Goal: Contribute content: Contribute content

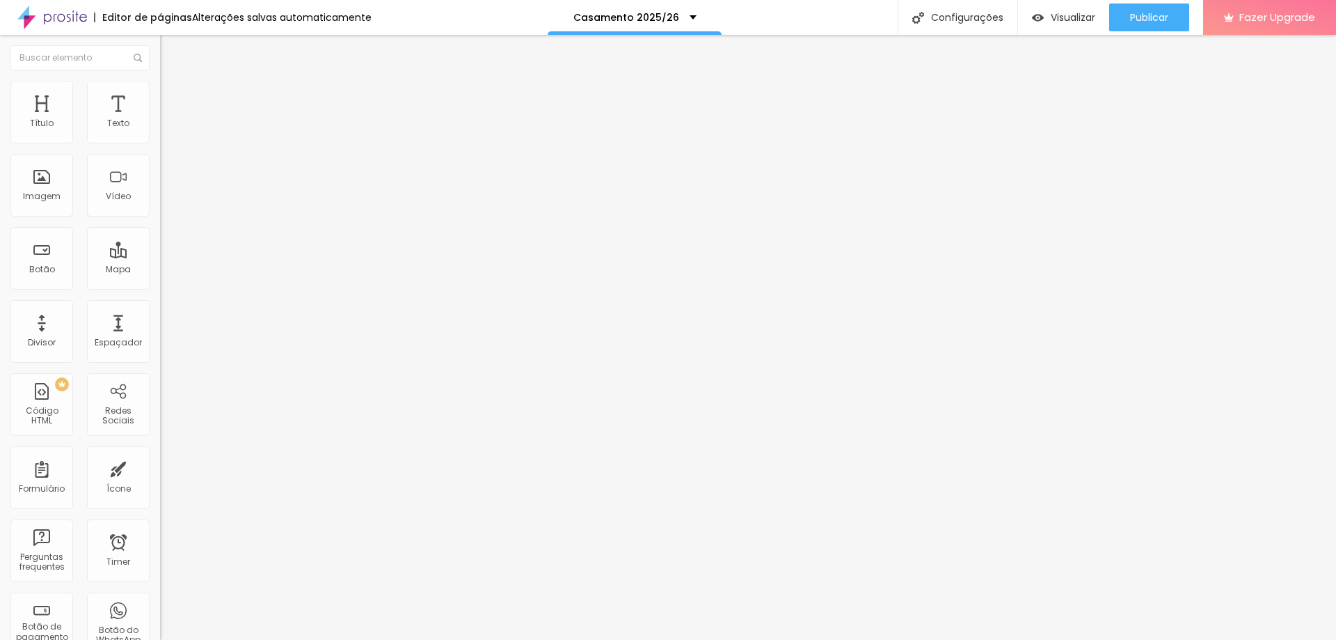
click at [160, 120] on span "Trocar imagem" at bounding box center [198, 114] width 76 height 12
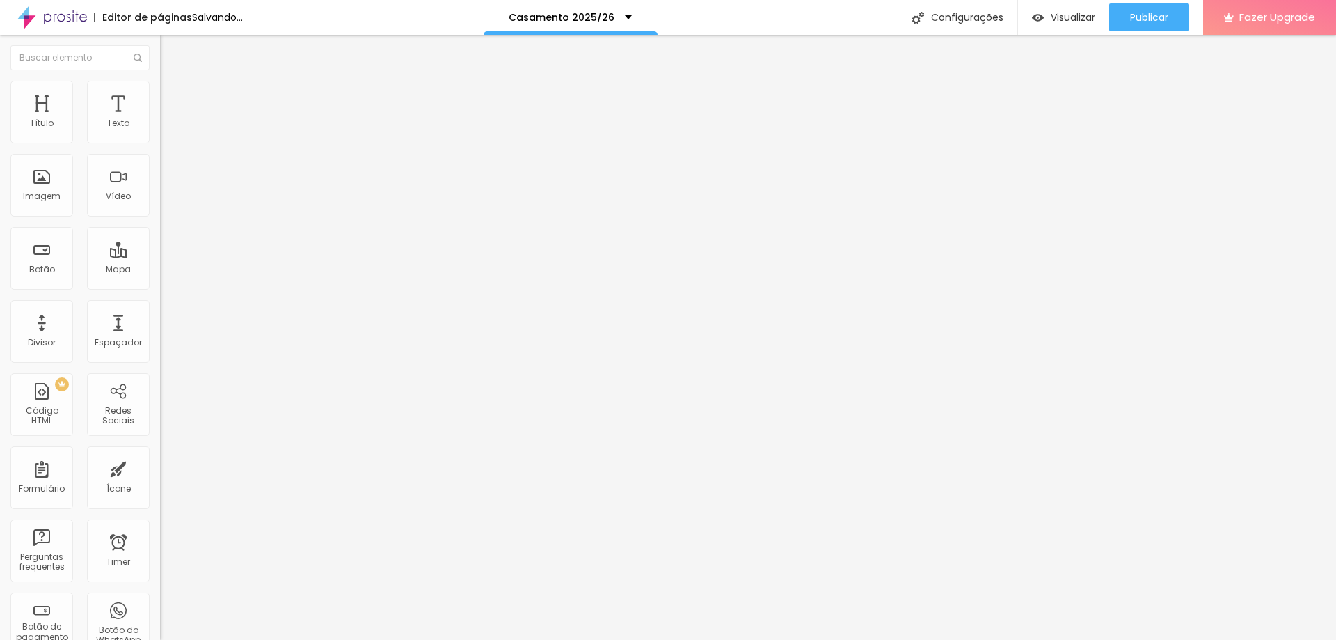
click at [160, 120] on span "Trocar imagem" at bounding box center [198, 114] width 76 height 12
click at [160, 118] on div "Trocar imagem" at bounding box center [240, 114] width 160 height 10
click at [160, 120] on span "Trocar imagem" at bounding box center [198, 114] width 76 height 12
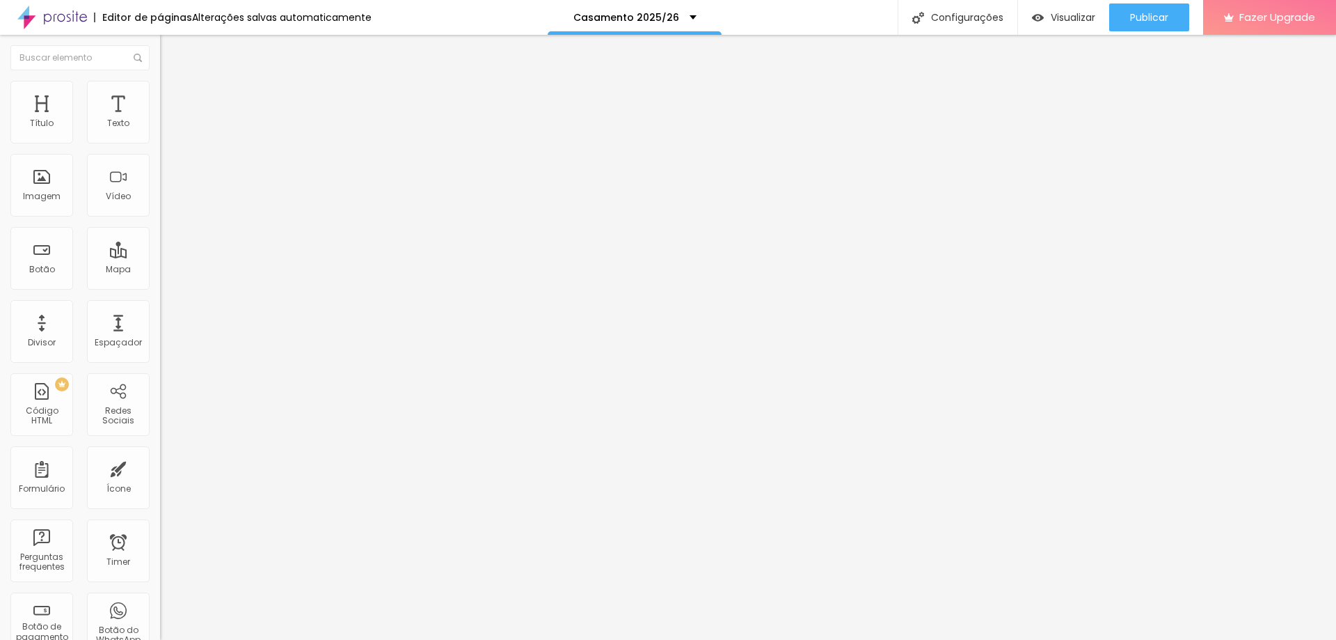
click at [160, 120] on span "Trocar imagem" at bounding box center [198, 114] width 76 height 12
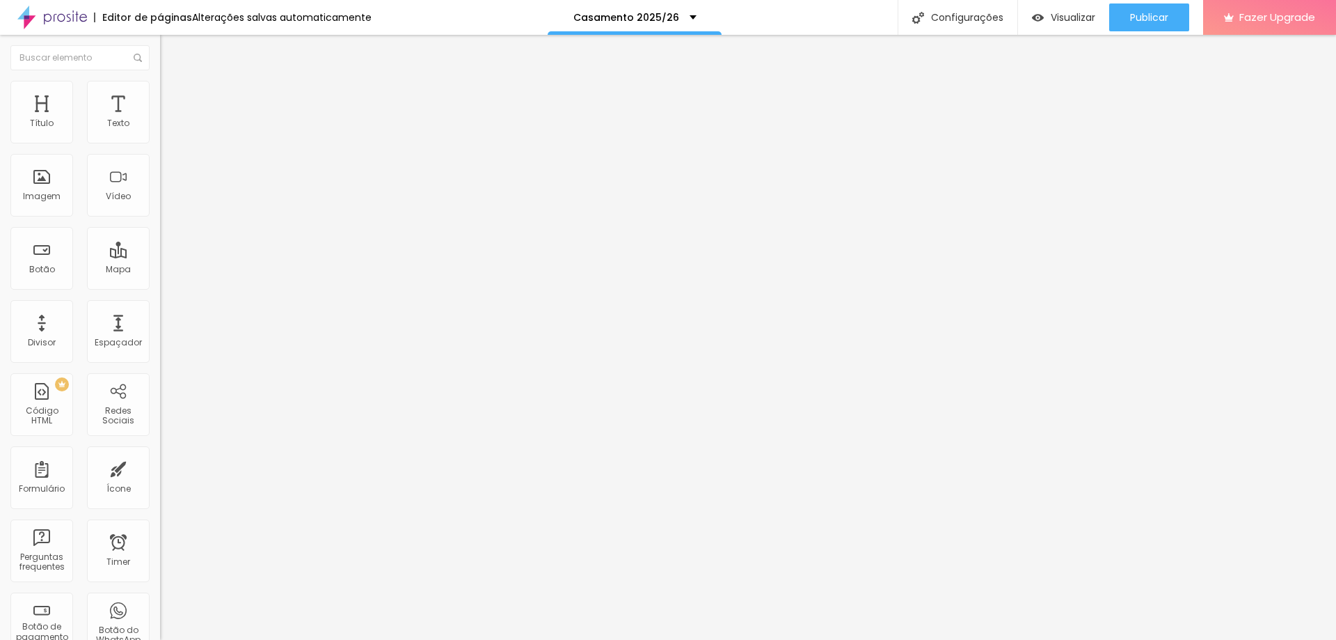
click at [160, 131] on input "EU QUERO O (VÍDEO)" at bounding box center [243, 124] width 167 height 14
type input "EU QUERO O (FOTO E VÍDEO)"
paste input "se%20%22Foto%20e%20V%C3%ADdeo%22"
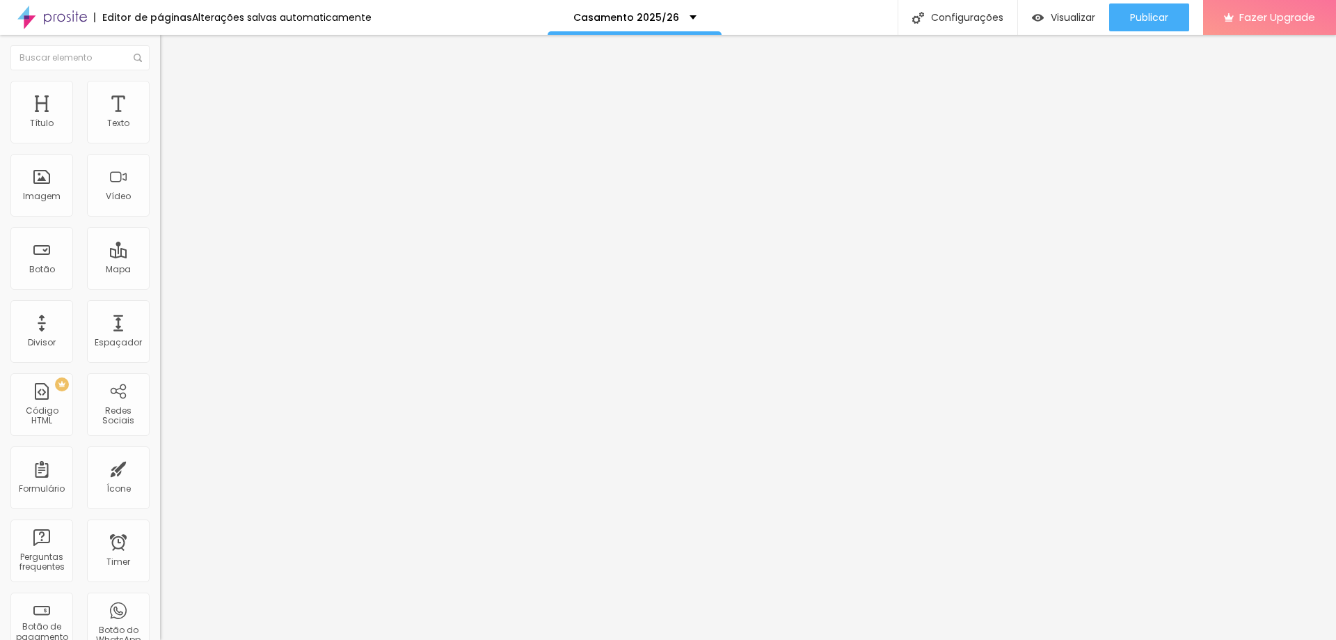
type input "[URL][DOMAIN_NAME]"
drag, startPoint x: 98, startPoint y: 158, endPoint x: 61, endPoint y: 161, distance: 37.7
click at [160, 131] on input "EU QUERO Stories" at bounding box center [243, 124] width 167 height 14
type input "EU QUERO (CIVIL)"
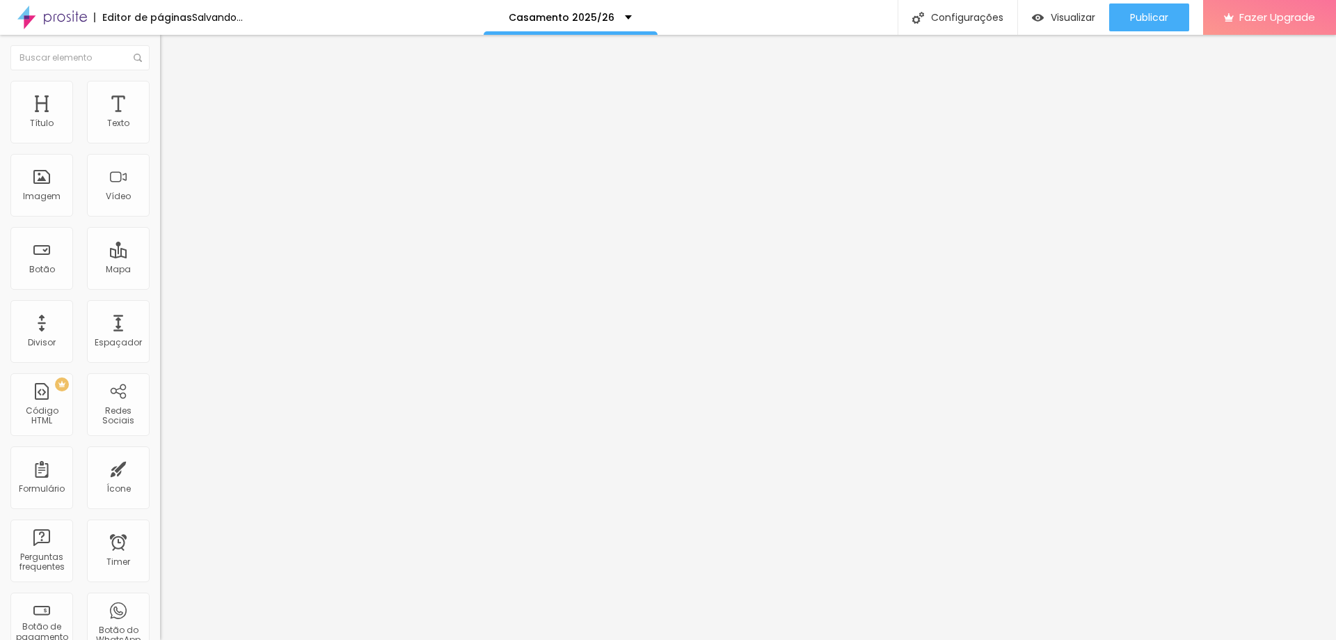
scroll to position [0, 209]
drag, startPoint x: 19, startPoint y: 288, endPoint x: 158, endPoint y: 294, distance: 138.6
click at [160, 294] on div "Texto EU QUERO (CIVIL) Alinhamento Tamanho Normal Pequeno Normal Grande Link UR…" at bounding box center [240, 214] width 160 height 211
paste input "esse%20%22CASAMENTO%20CIVIL%22"
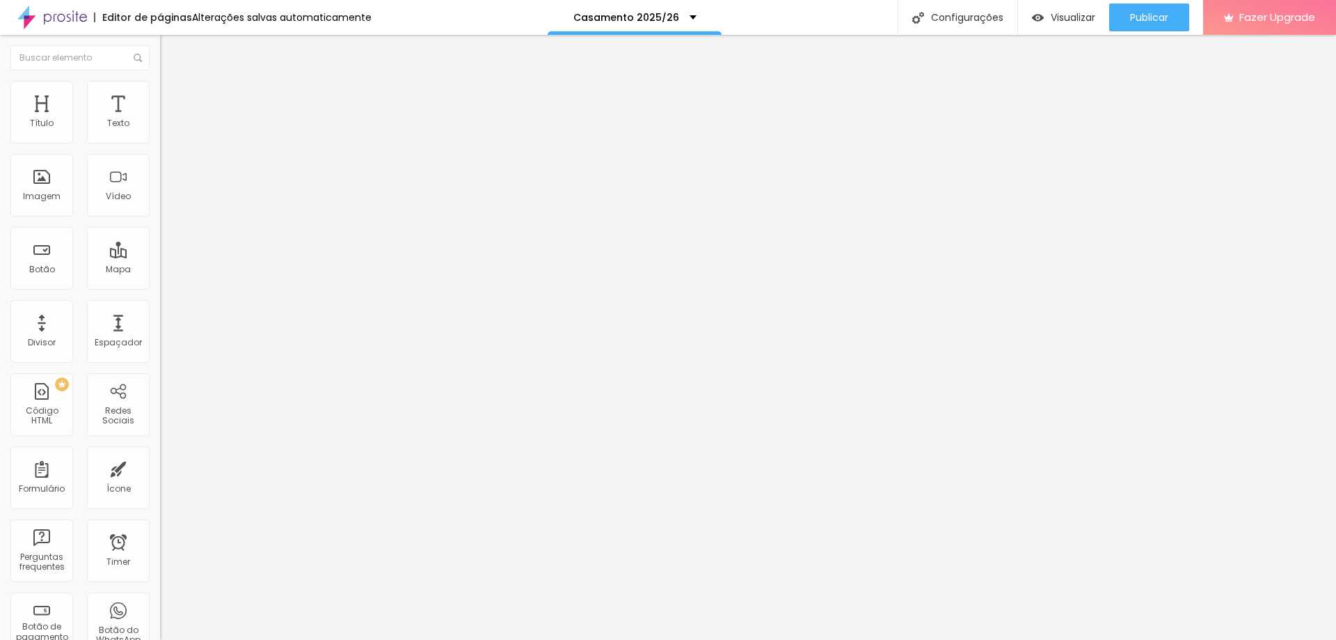
type input "[URL][DOMAIN_NAME]"
click at [160, 131] on input "EU QUERO (CIVIL)" at bounding box center [243, 124] width 167 height 14
click at [160, 131] on input "EU QUERO O (CIVIL)" at bounding box center [243, 124] width 167 height 14
type input "EU QUERO O (CASAMENTO CIVIL)"
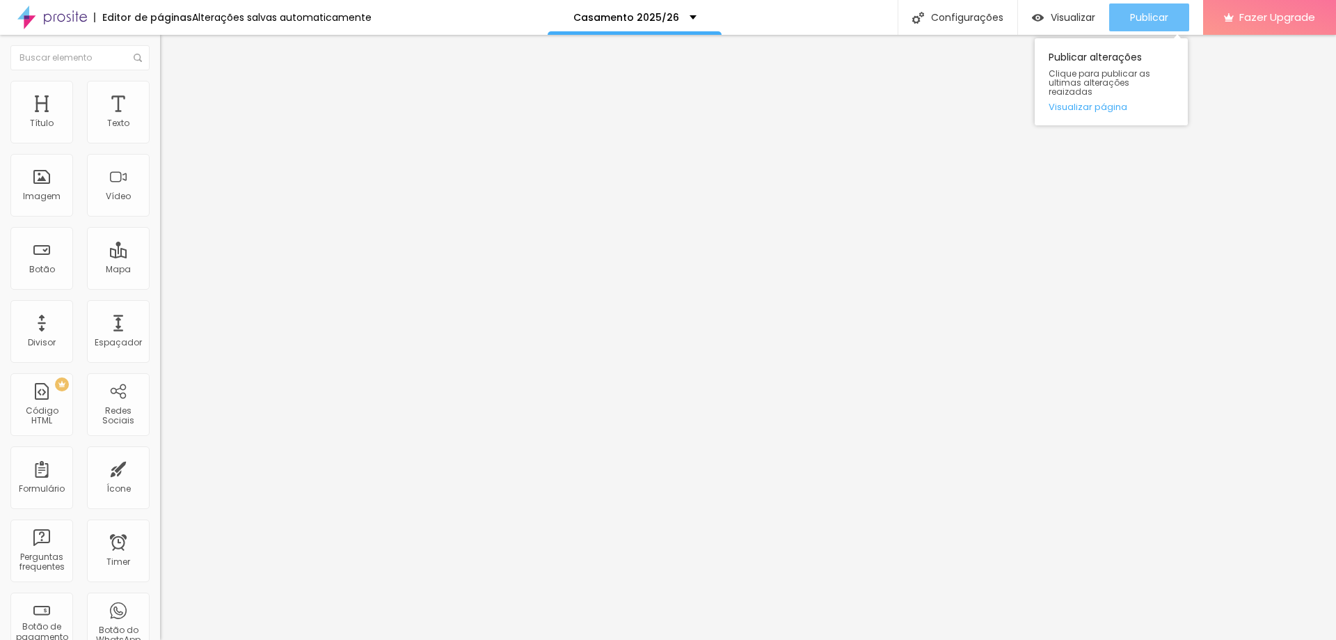
click at [1143, 19] on span "Publicar" at bounding box center [1149, 17] width 38 height 11
click at [160, 120] on span "Trocar imagem" at bounding box center [198, 114] width 76 height 12
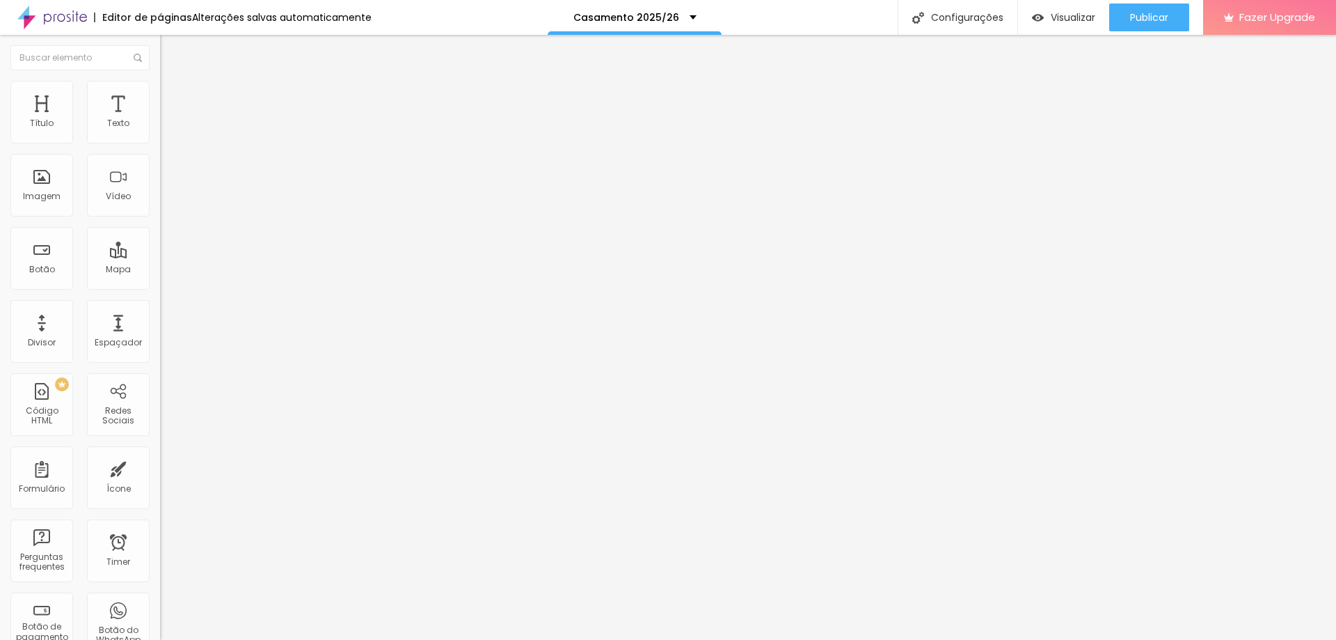
click at [160, 120] on span "Trocar imagem" at bounding box center [198, 114] width 76 height 12
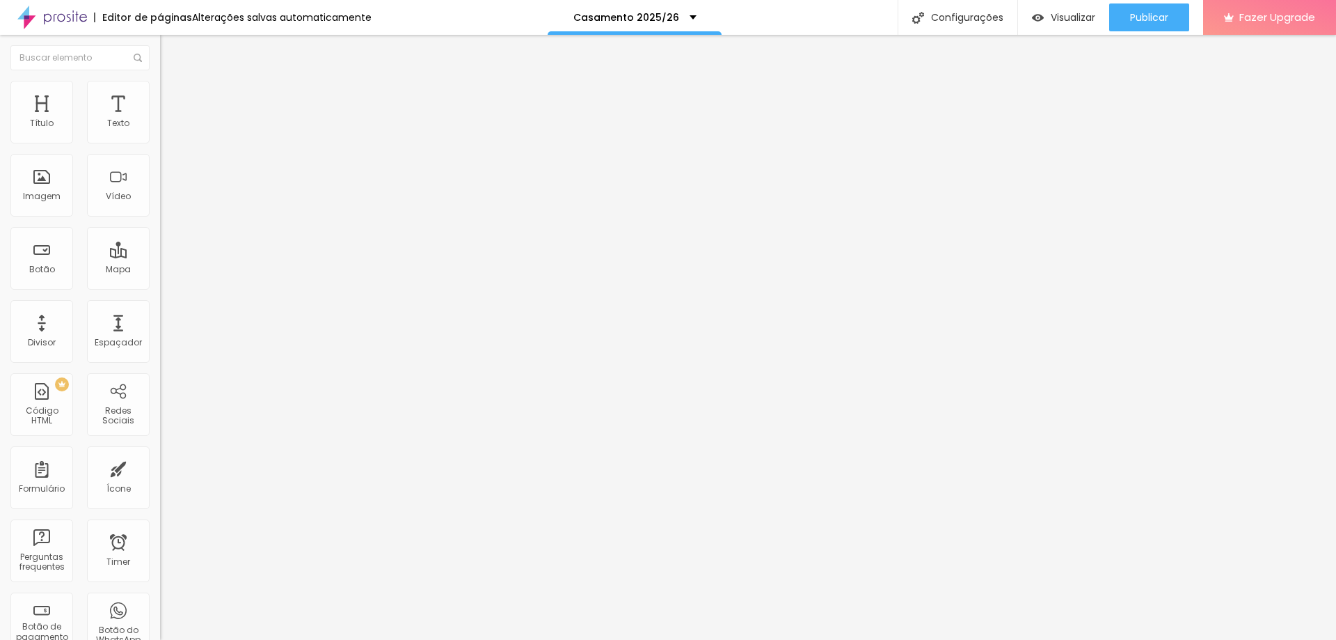
click at [160, 120] on span "Trocar imagem" at bounding box center [198, 114] width 76 height 12
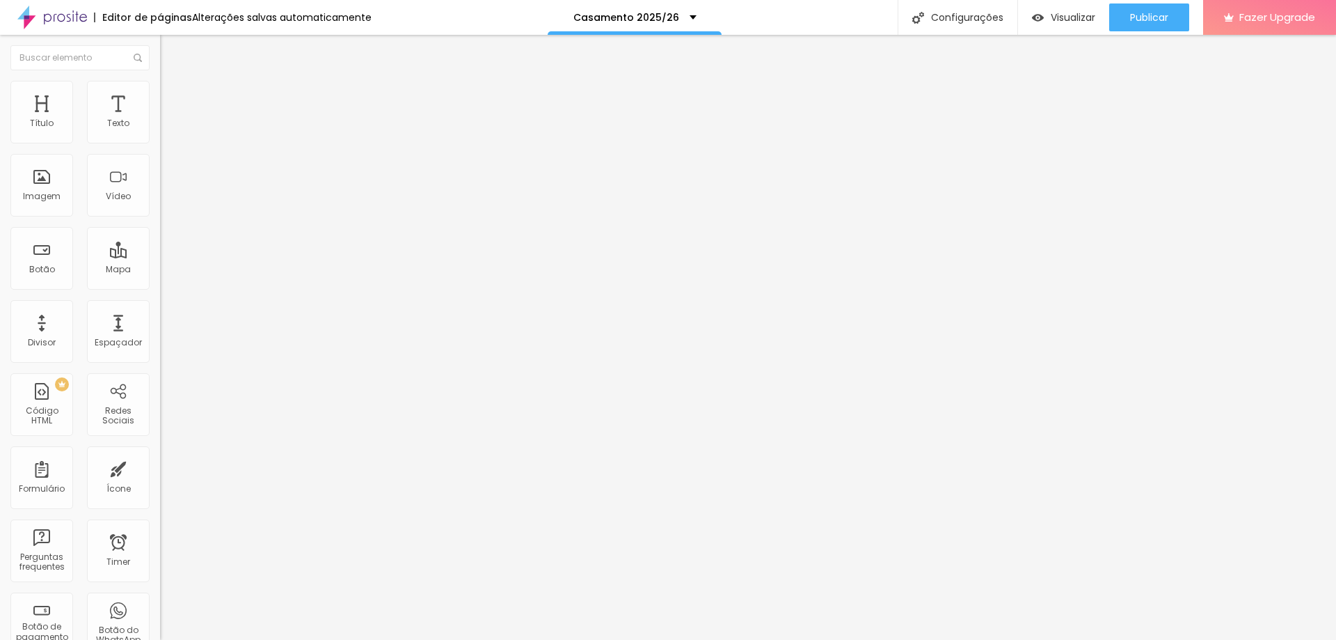
click at [160, 120] on span "Trocar imagem" at bounding box center [198, 114] width 76 height 12
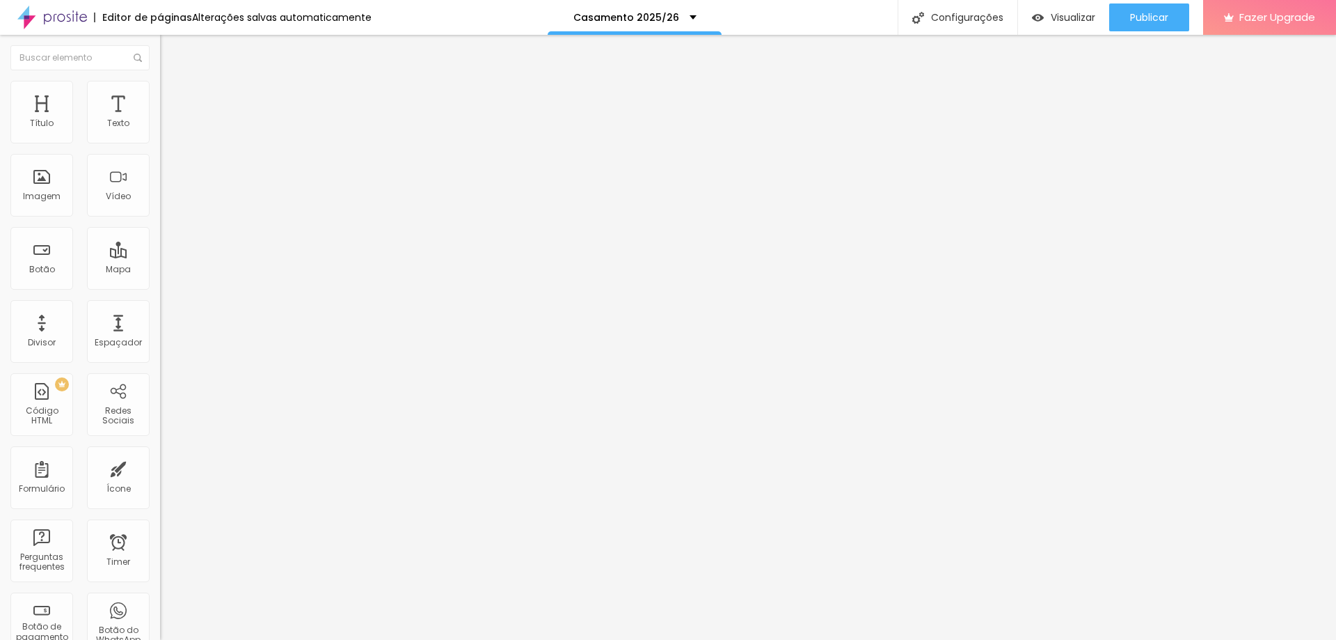
click at [160, 120] on span "Trocar imagem" at bounding box center [198, 114] width 76 height 12
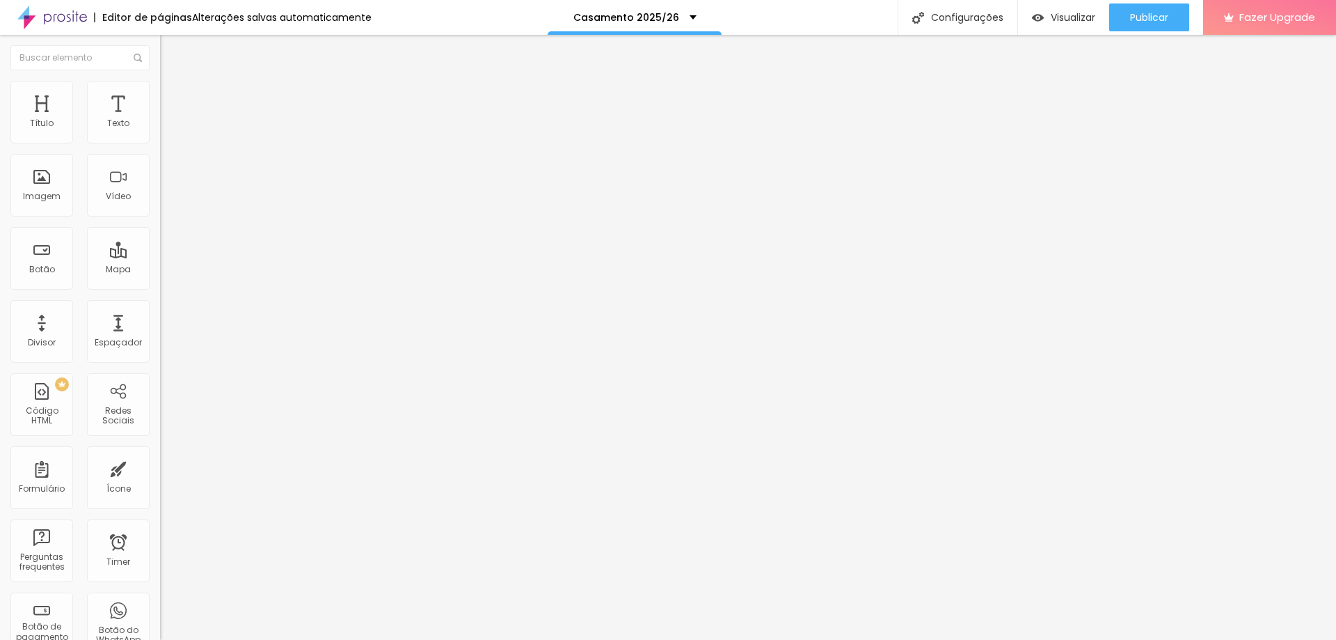
click at [160, 120] on span "Trocar imagem" at bounding box center [198, 114] width 76 height 12
click at [160, 118] on div "Trocar imagem" at bounding box center [240, 114] width 160 height 10
click at [160, 120] on span "Trocar imagem" at bounding box center [198, 114] width 76 height 12
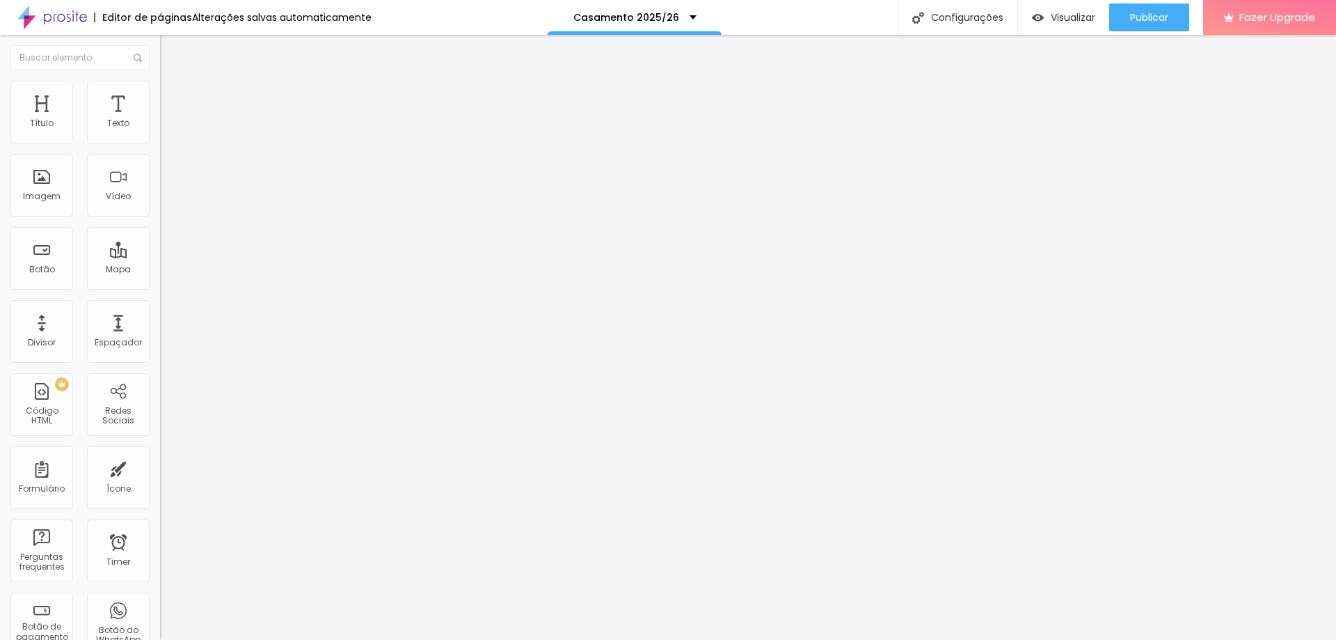
click at [1140, 17] on span "Publicar" at bounding box center [1149, 17] width 38 height 11
click at [160, 218] on span "Original" at bounding box center [176, 212] width 33 height 12
click at [160, 243] on span "Quadrado" at bounding box center [182, 237] width 45 height 12
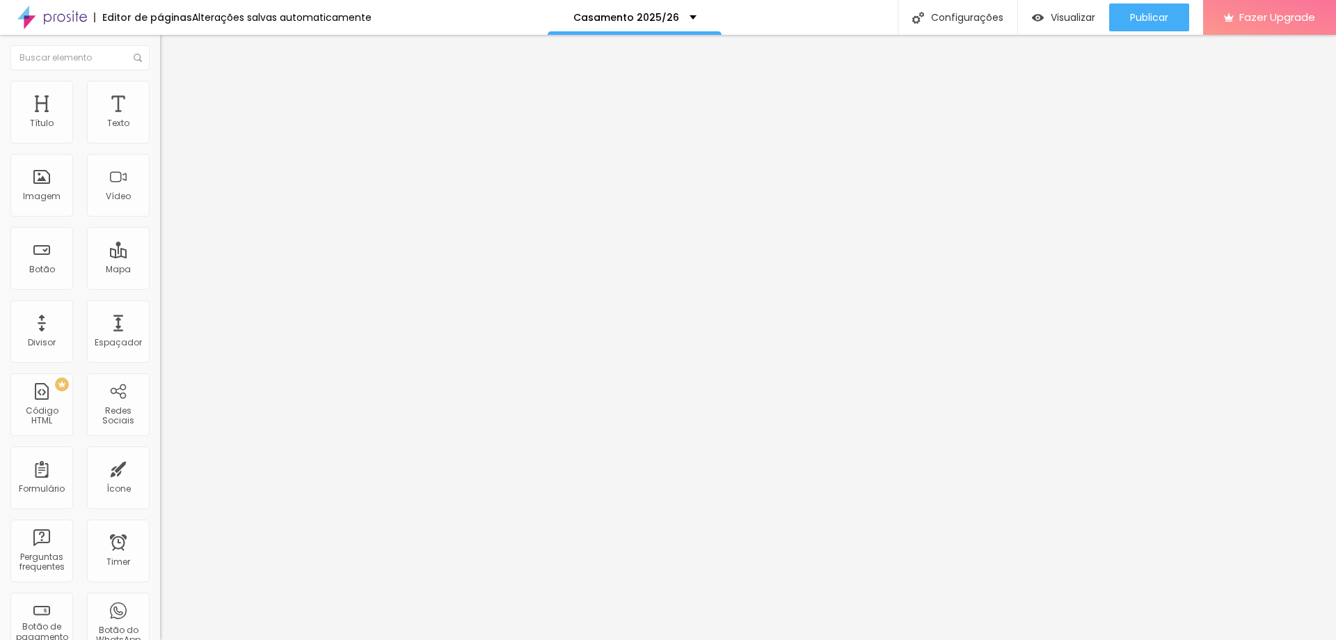
click at [160, 226] on span "Cinema" at bounding box center [177, 220] width 35 height 12
click at [160, 239] on span "Padrão" at bounding box center [175, 234] width 31 height 12
click at [160, 256] on span "Original" at bounding box center [176, 250] width 33 height 12
click at [173, 95] on span "Estilo" at bounding box center [184, 90] width 22 height 12
type input "30"
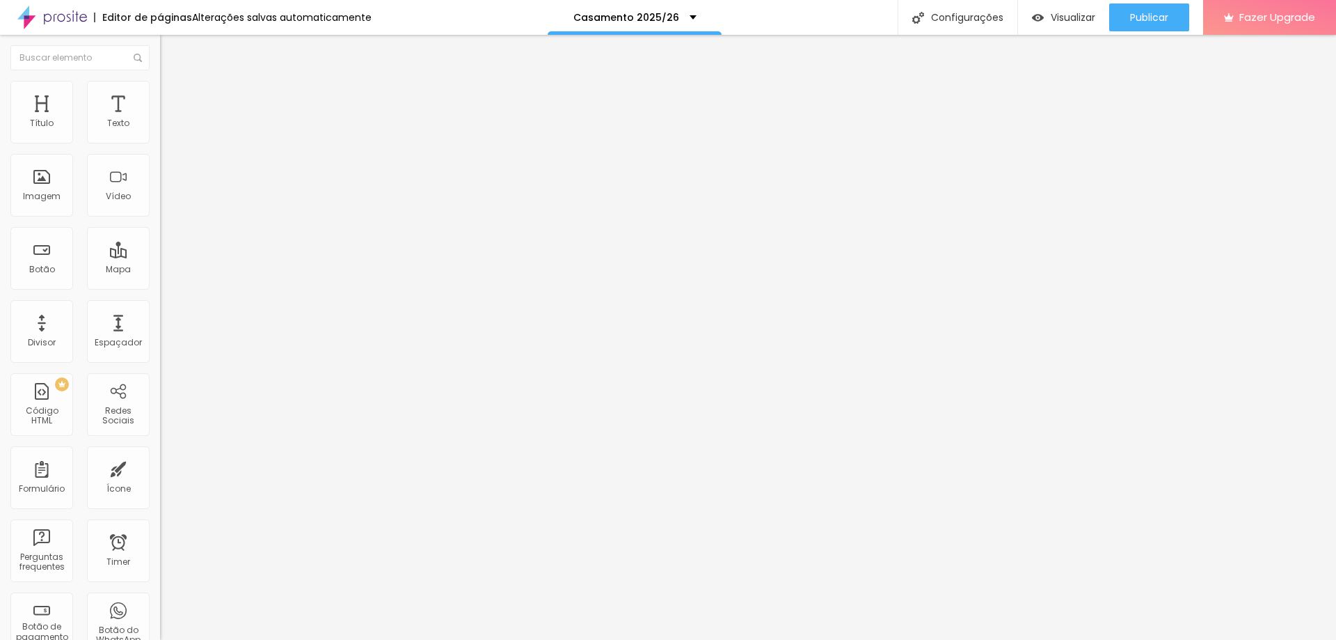
type input "30"
type input "86"
type input "89"
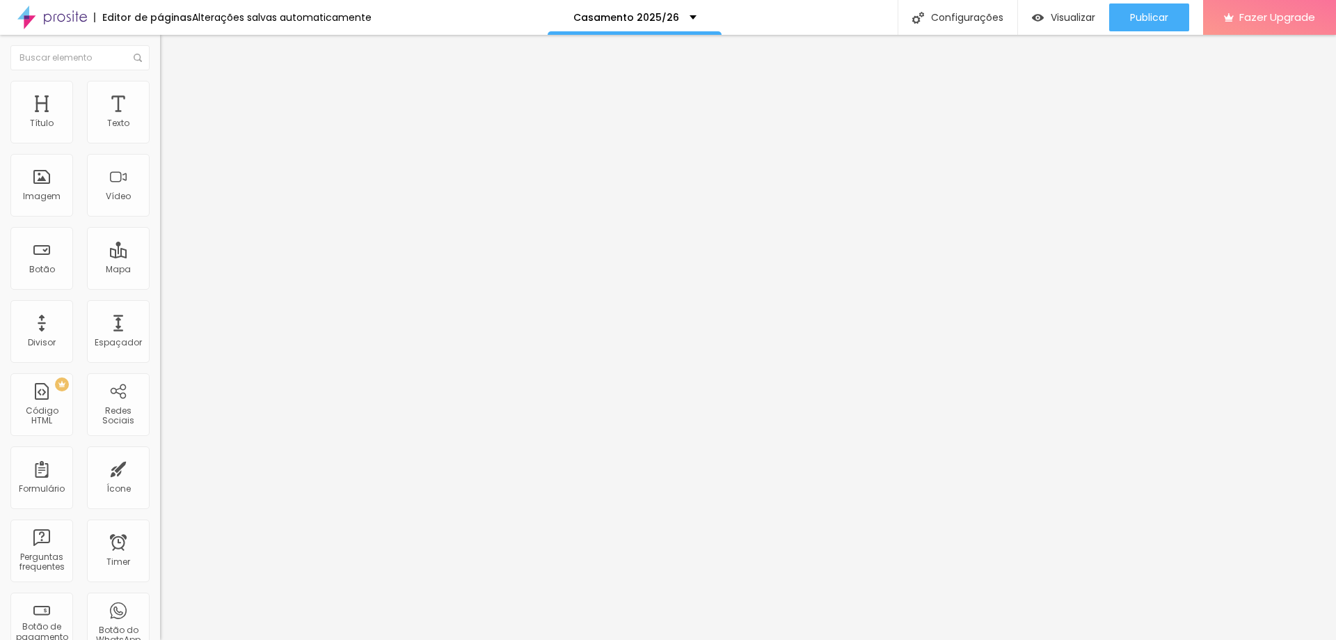
type input "92"
type input "97"
type input "102"
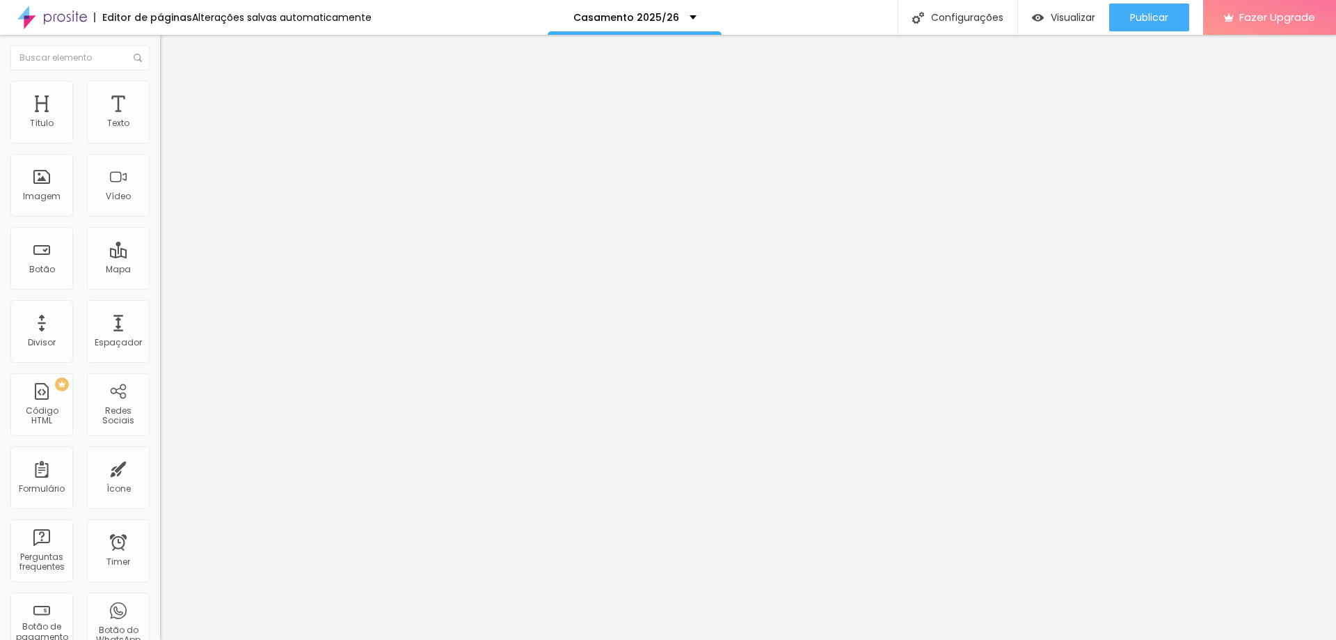
type input "102"
type input "107"
type input "112"
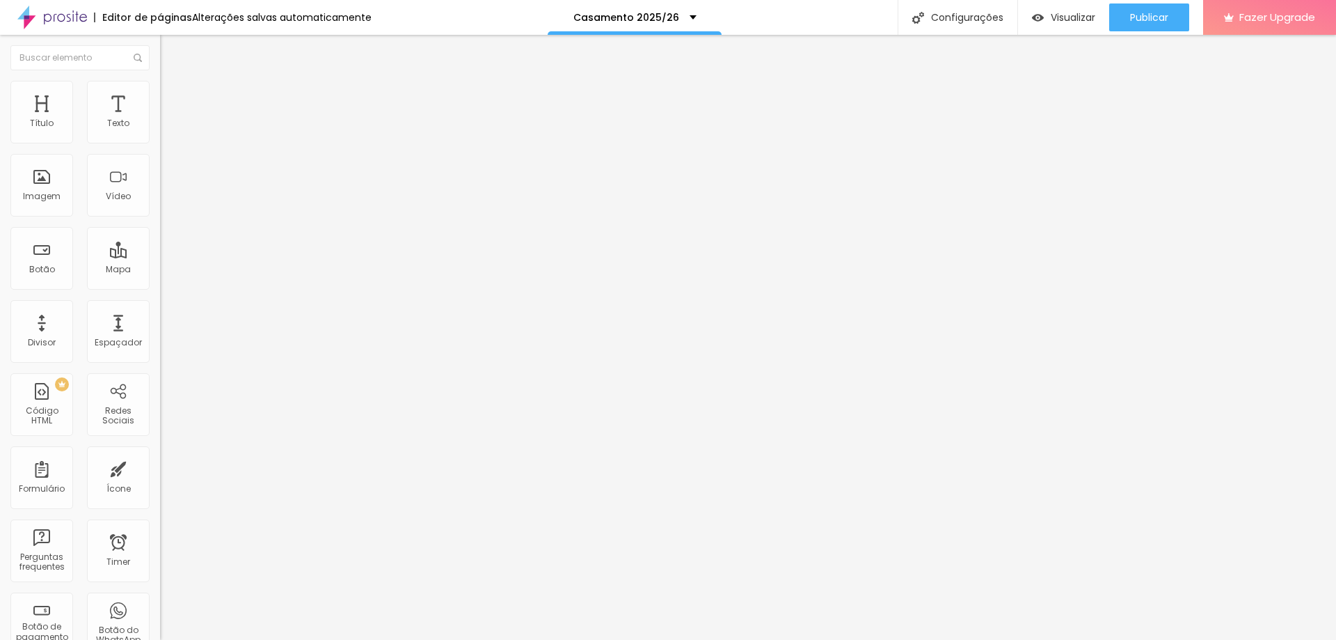
type input "118"
type input "127"
type input "143"
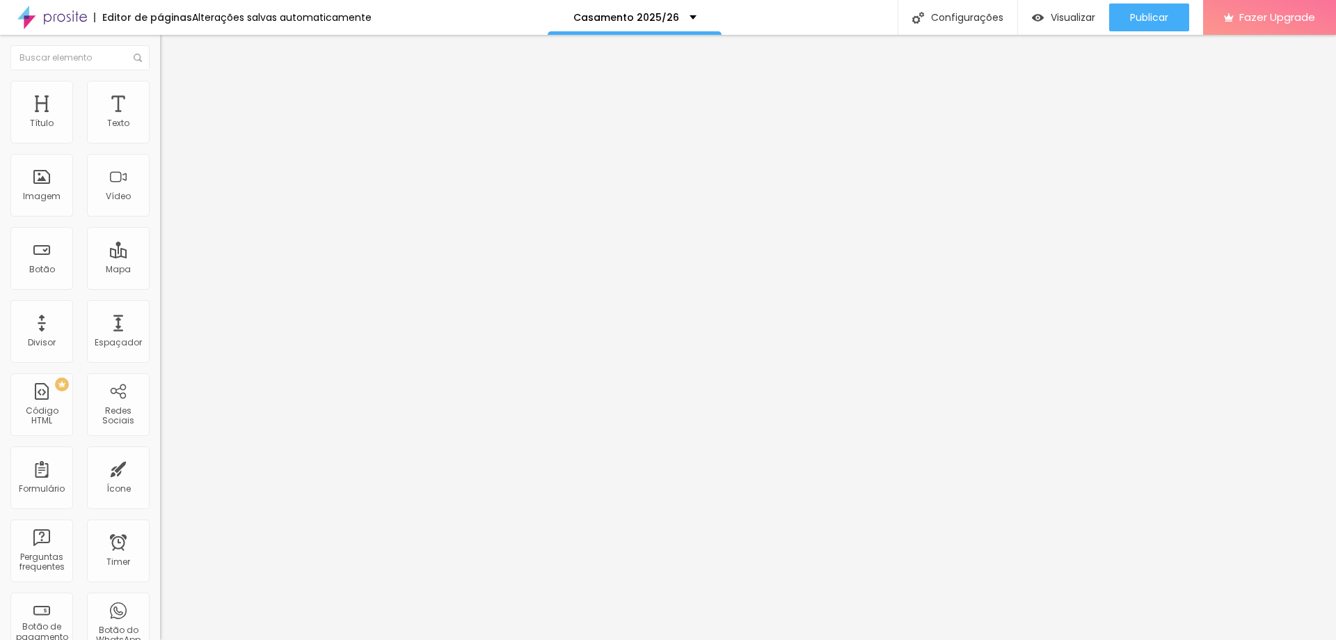
type input "143"
type input "168"
type input "181"
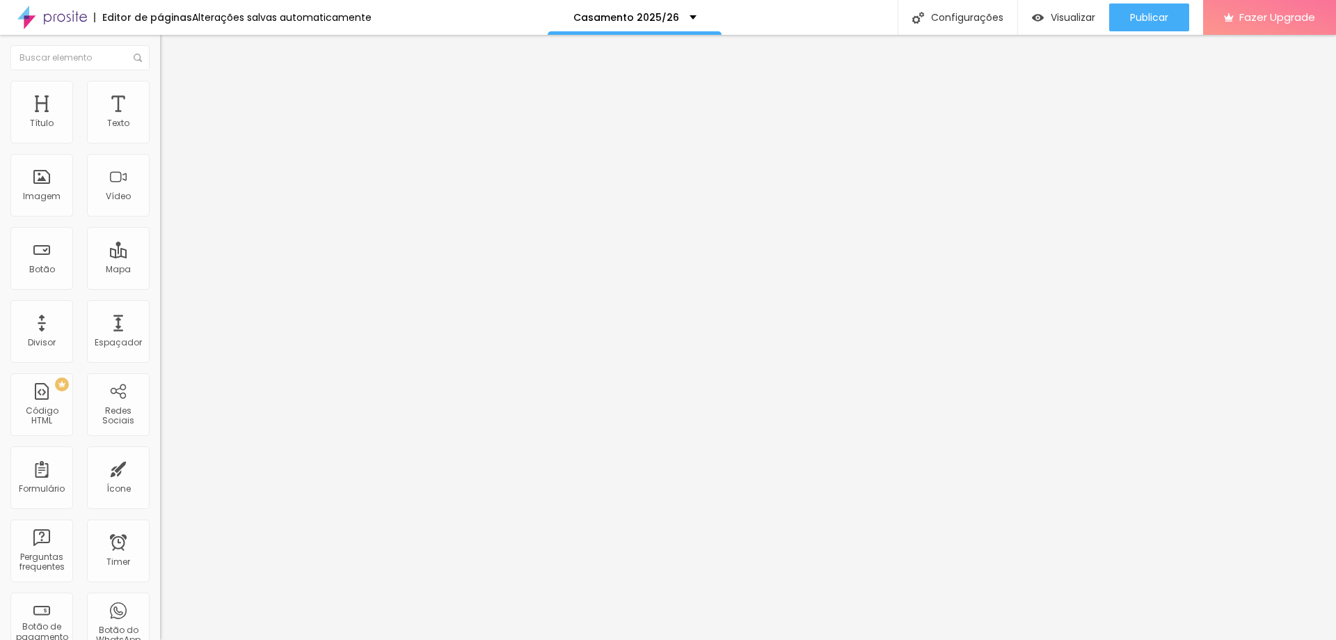
type input "196"
type input "200"
drag, startPoint x: 37, startPoint y: 178, endPoint x: 207, endPoint y: 196, distance: 170.7
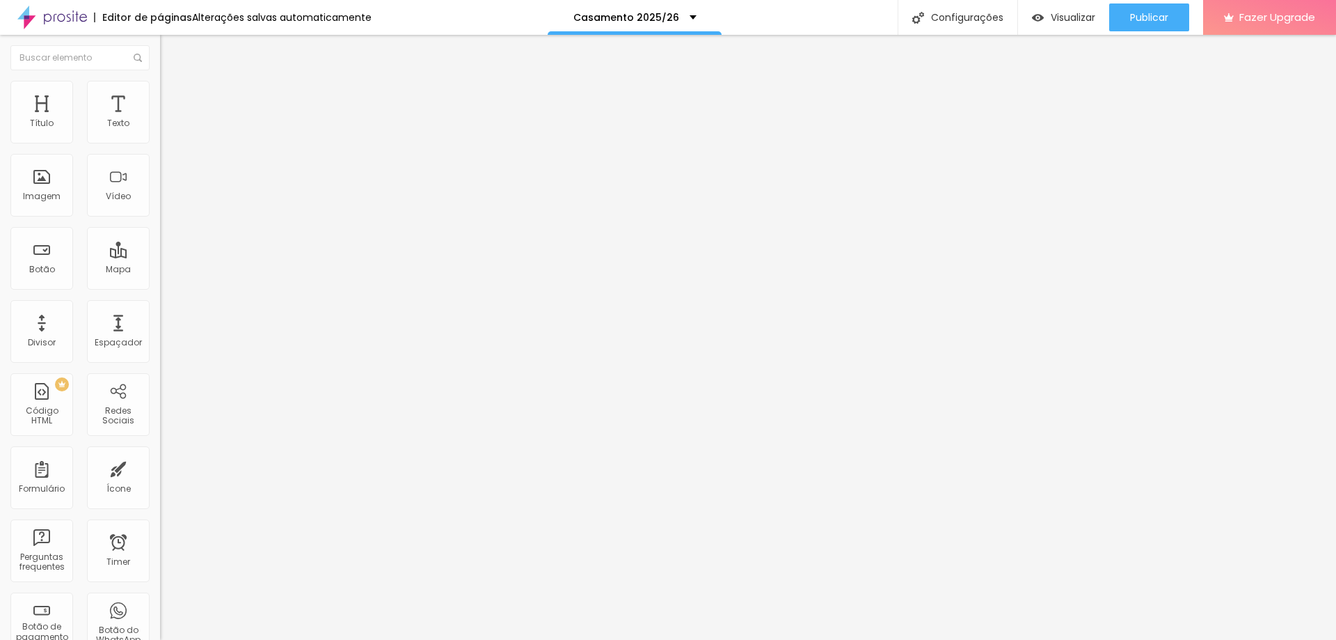
type input "200"
click at [207, 305] on input "range" at bounding box center [205, 310] width 90 height 11
type input "95"
type input "90"
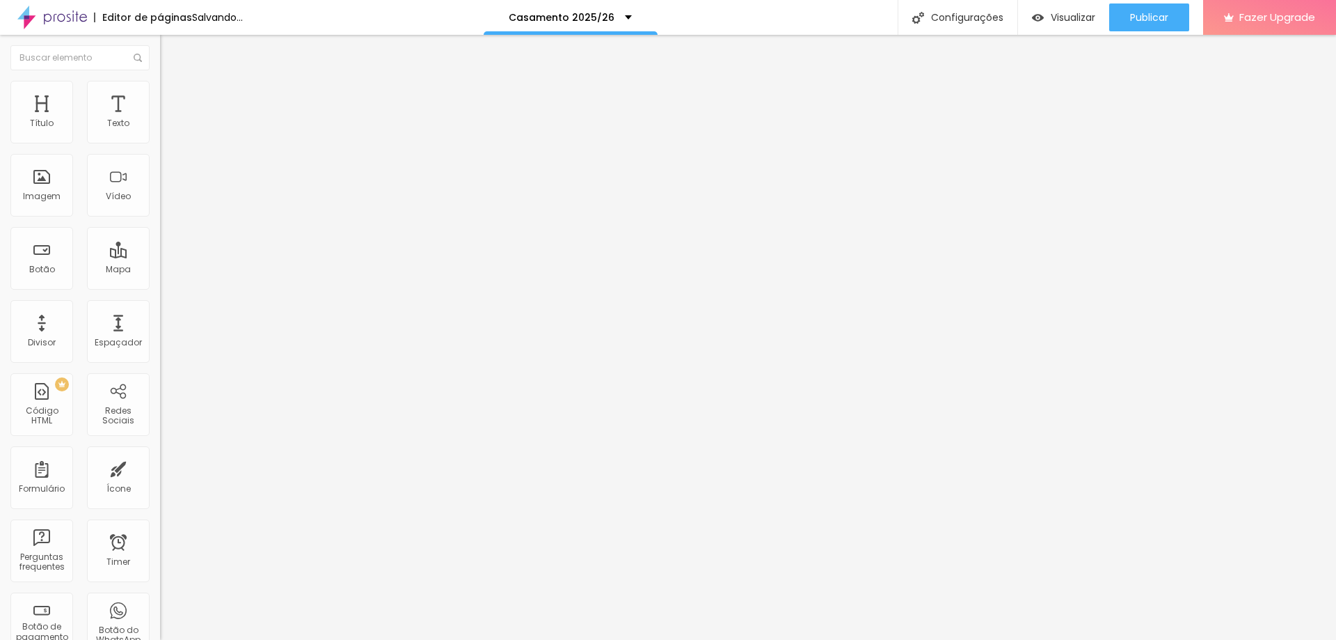
type input "90"
type input "85"
type input "80"
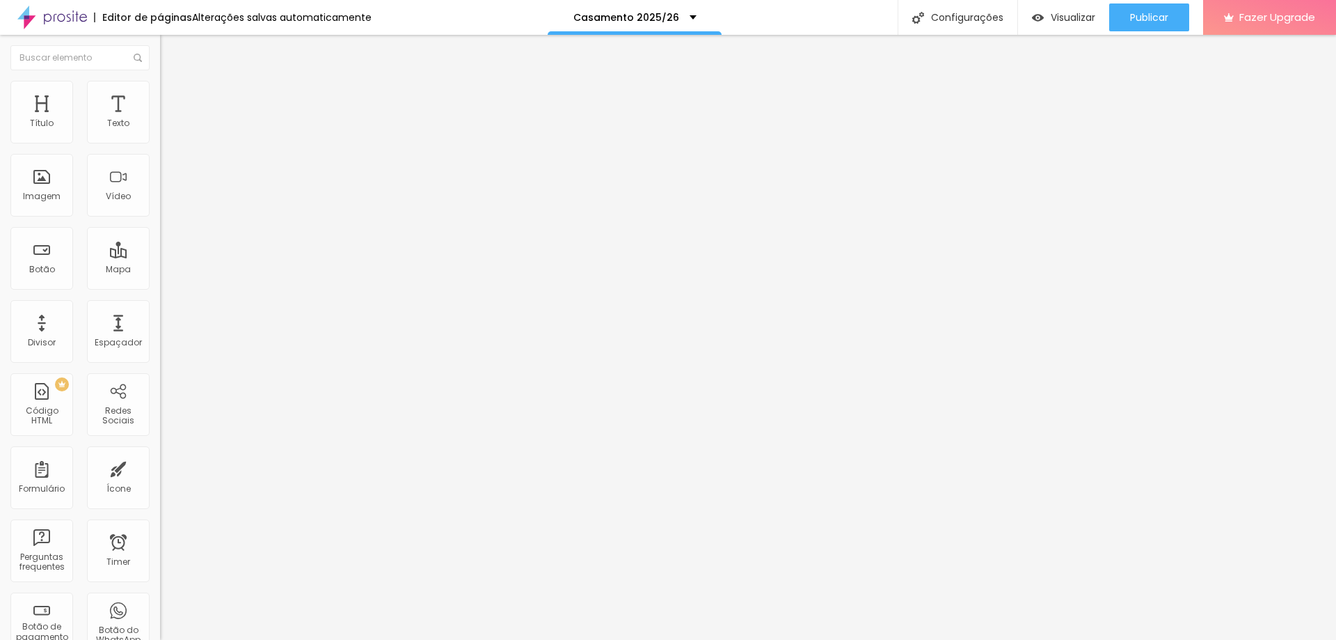
type input "75"
type input "70"
type input "65"
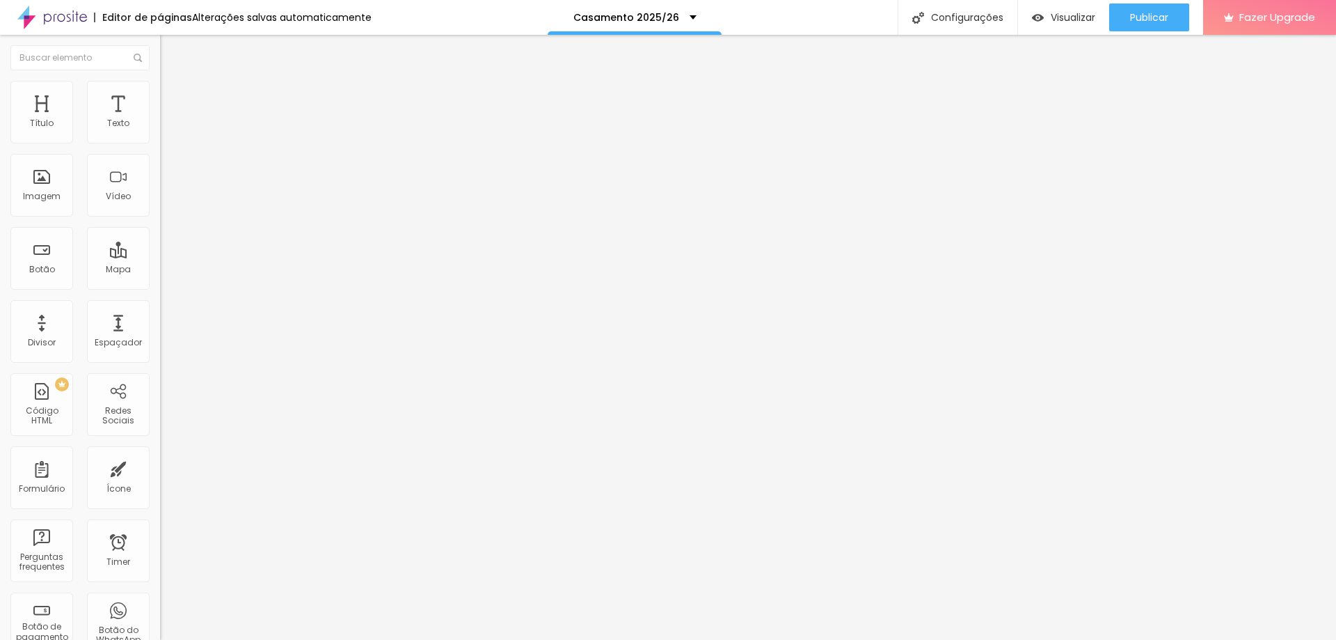
type input "65"
type input "60"
type input "55"
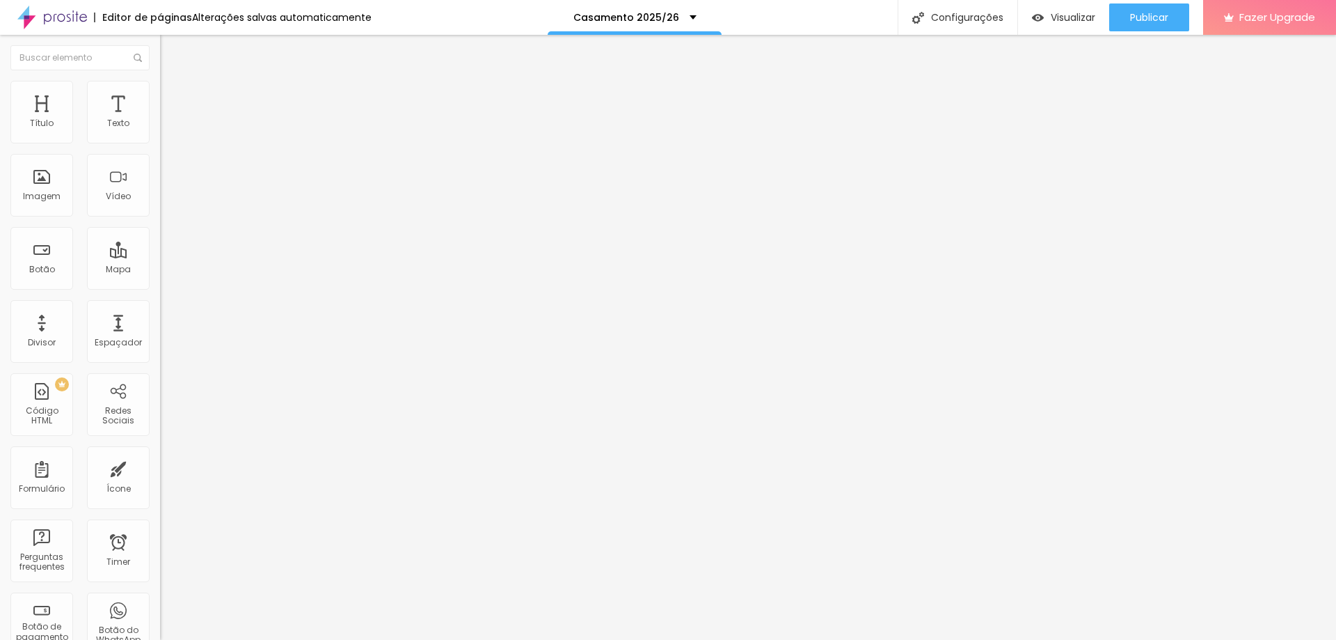
type input "50"
type input "45"
type input "40"
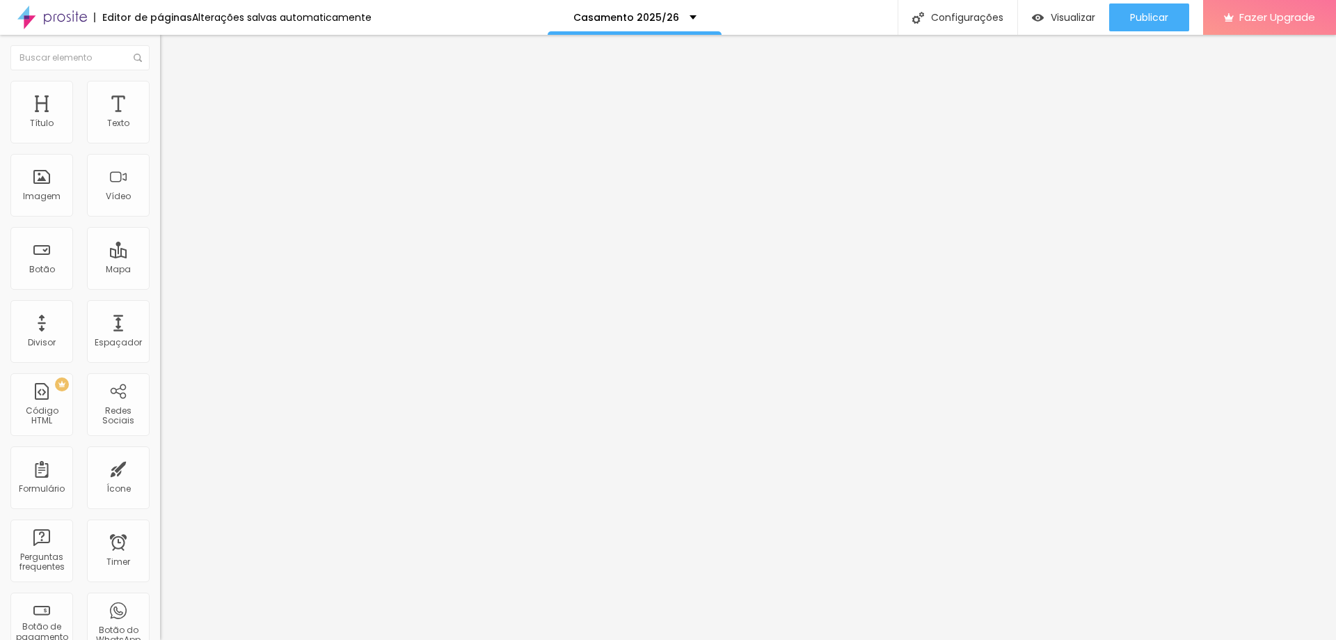
type input "40"
type input "35"
type input "40"
drag, startPoint x: 142, startPoint y: 150, endPoint x: 59, endPoint y: 154, distance: 82.9
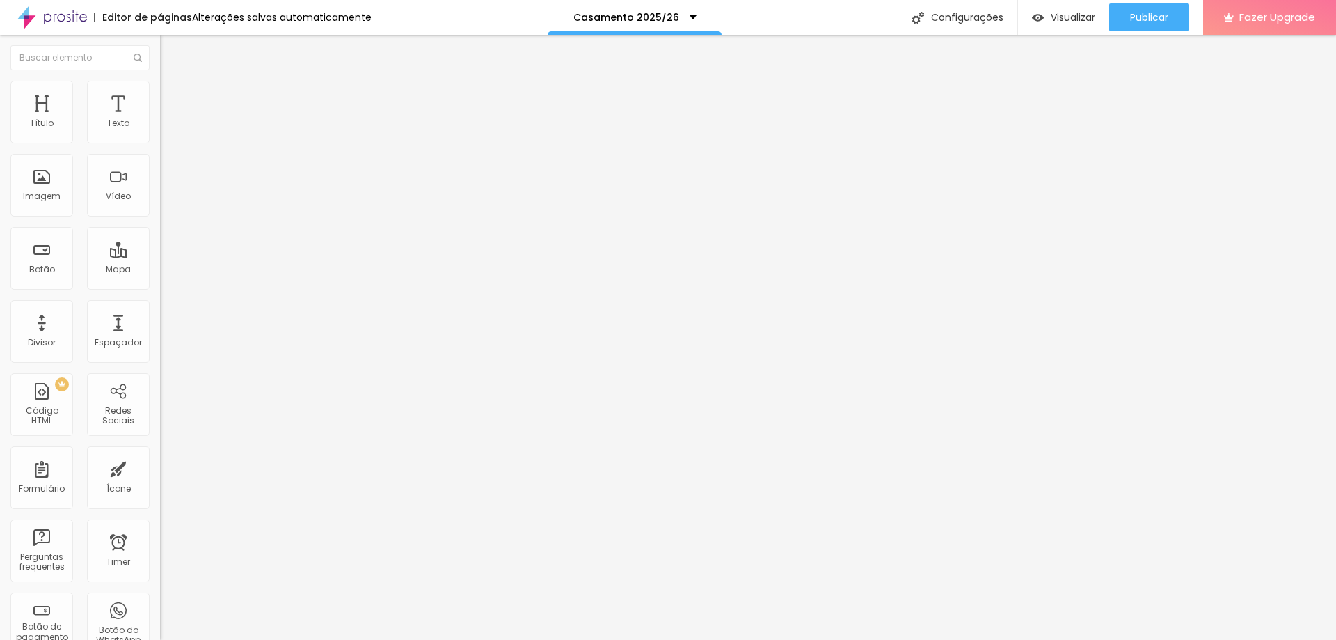
type input "40"
click at [160, 143] on input "range" at bounding box center [205, 137] width 90 height 11
type input "184"
type input "163"
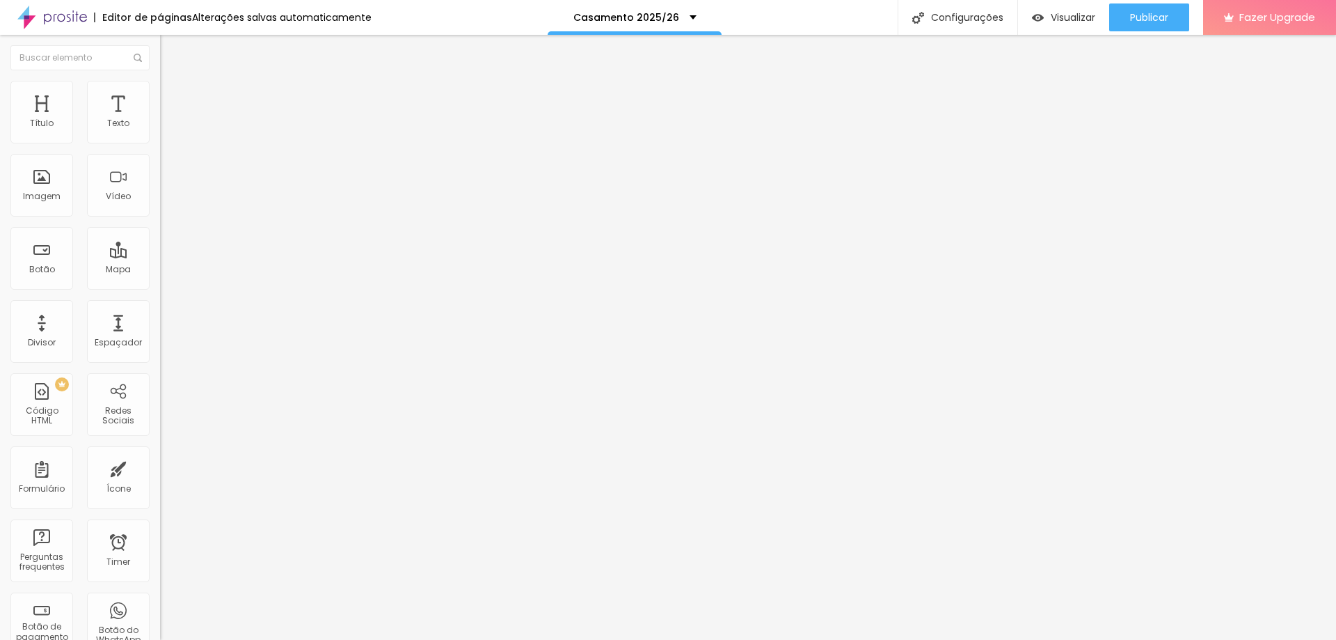
type input "163"
type input "160"
type input "158"
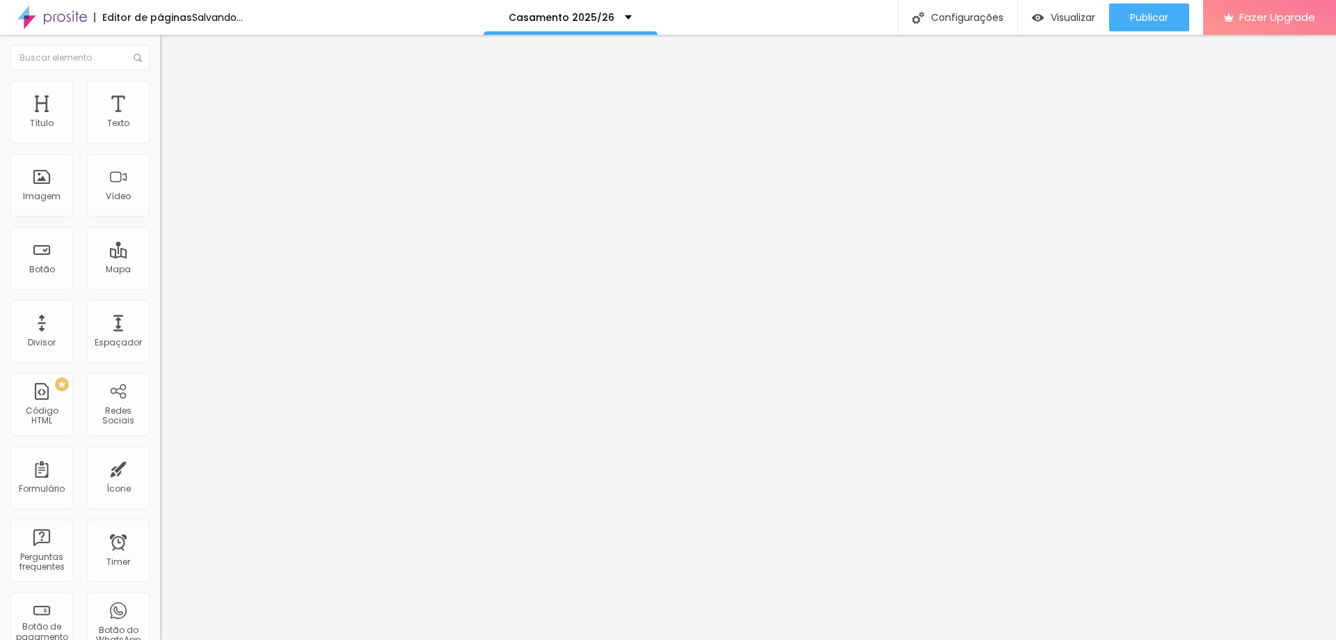
type input "153"
type input "151"
type input "150"
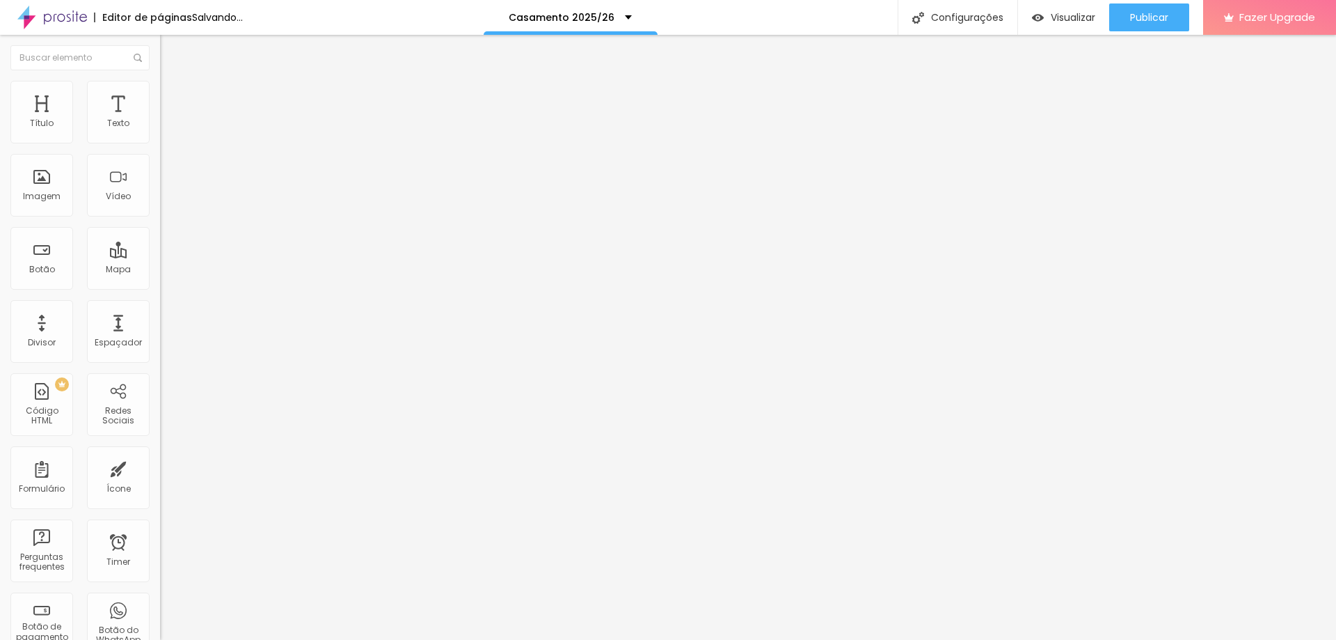
type input "150"
type input "146"
type input "145"
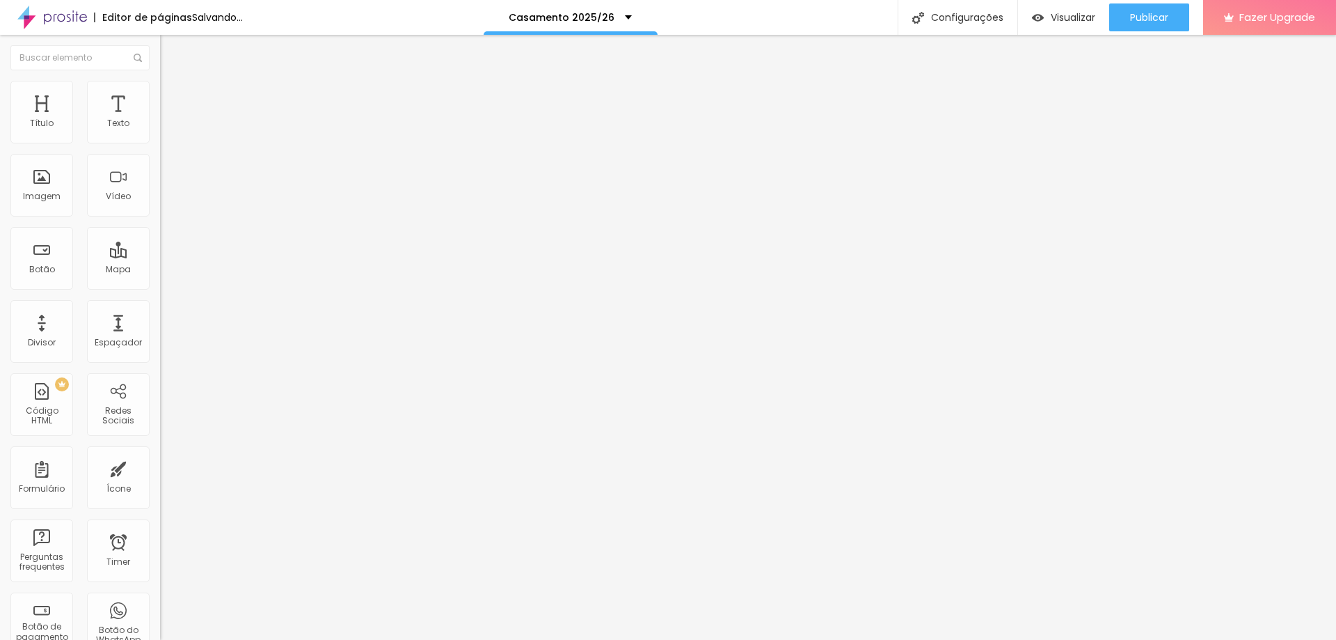
type input "142"
type input "138"
type input "135"
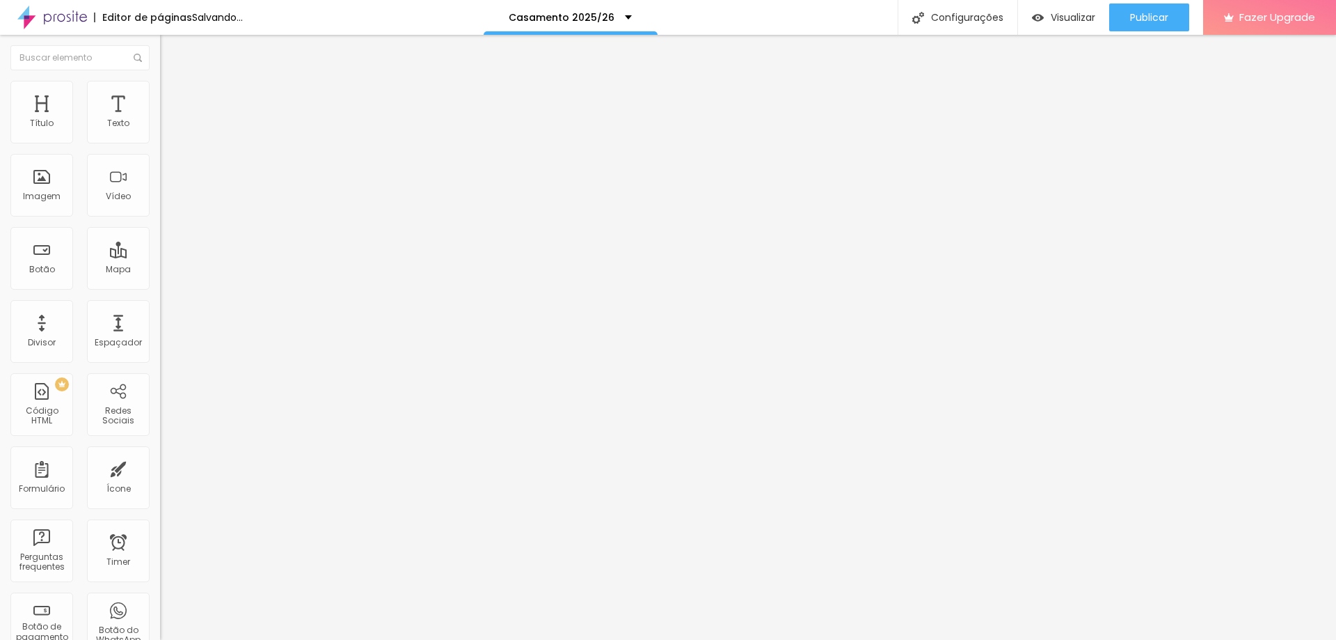
type input "135"
type input "132"
type input "127"
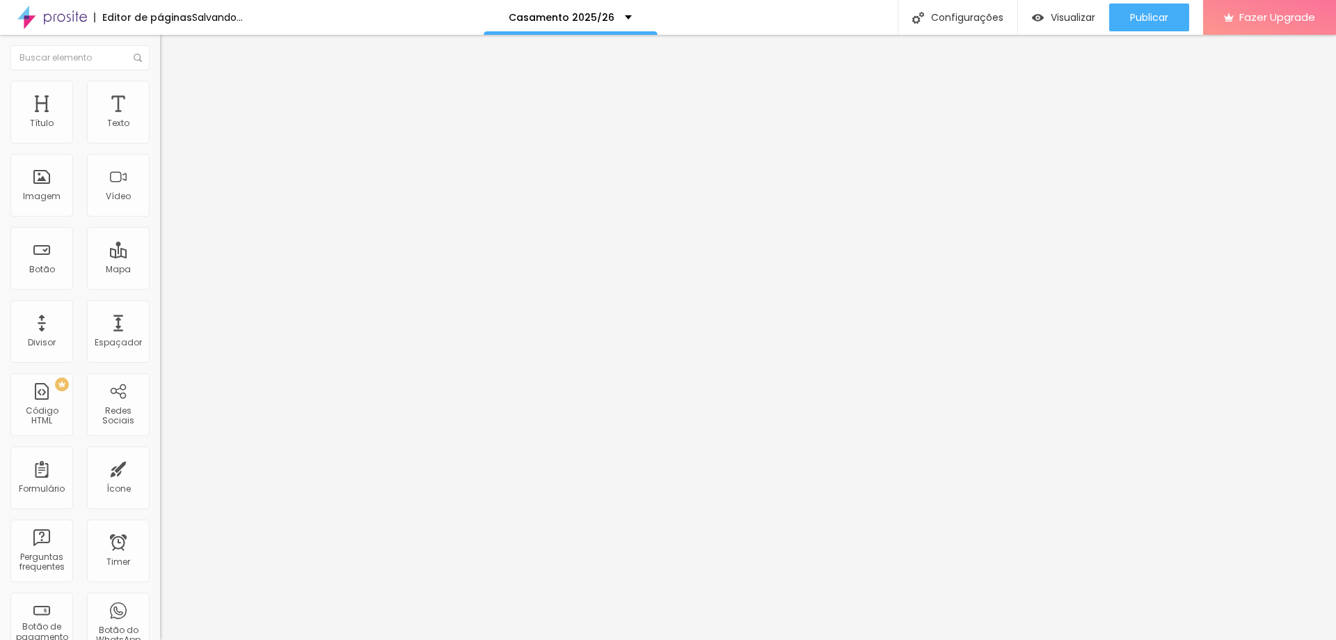
type input "120"
type input "109"
type input "91"
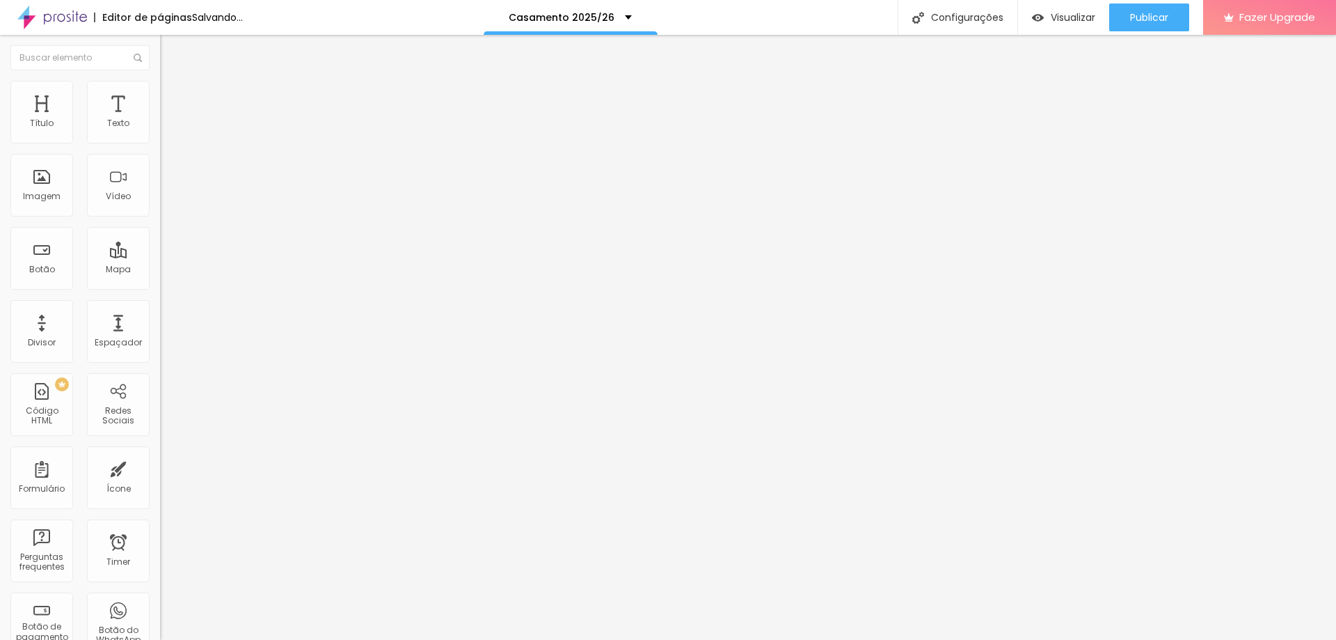
type input "91"
type input "72"
type input "69"
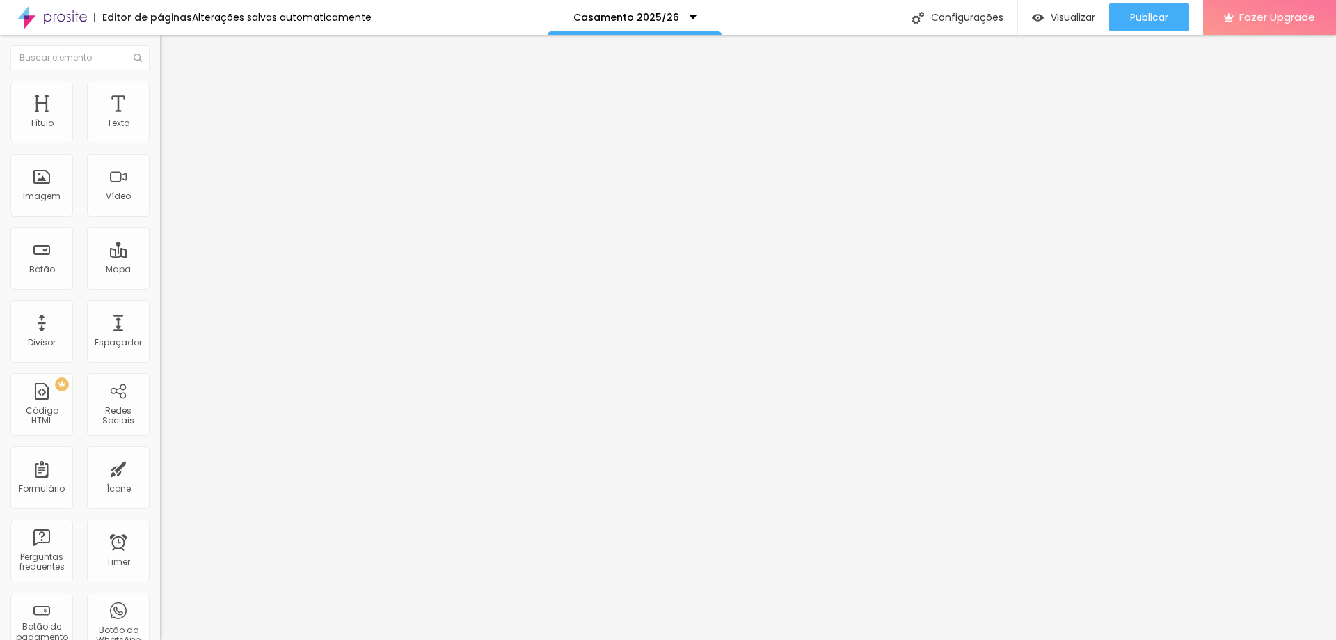
type input "64"
type input "58"
type input "48"
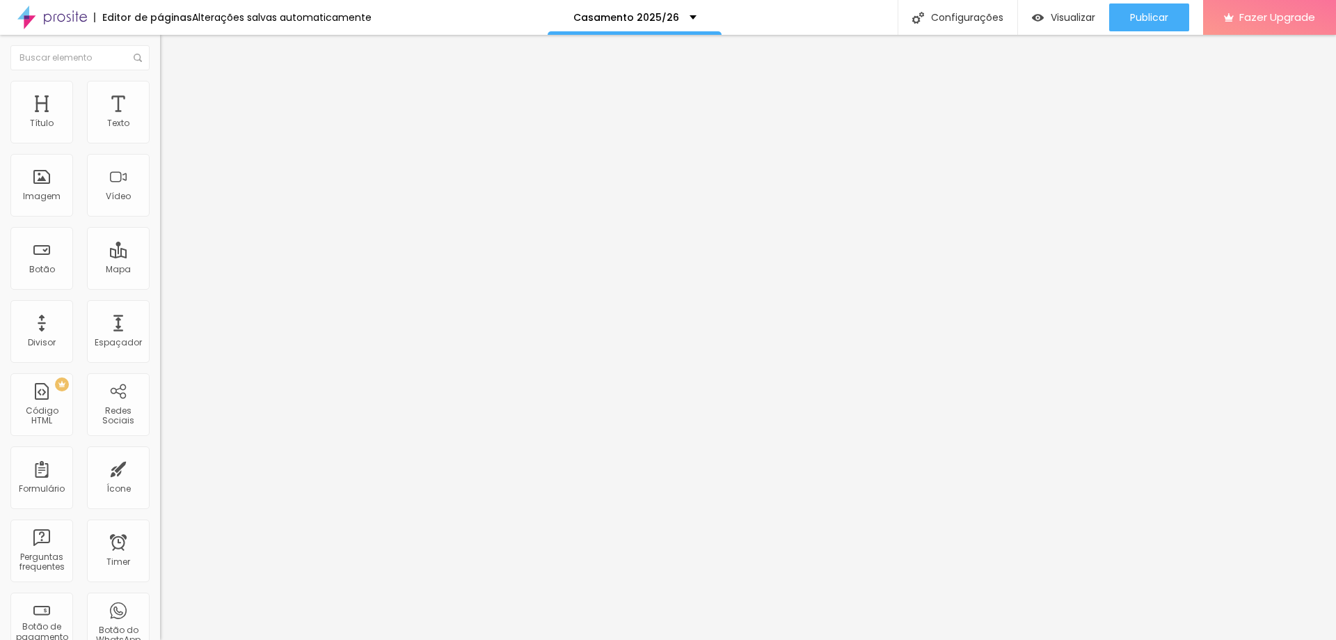
type input "48"
type input "44"
type input "41"
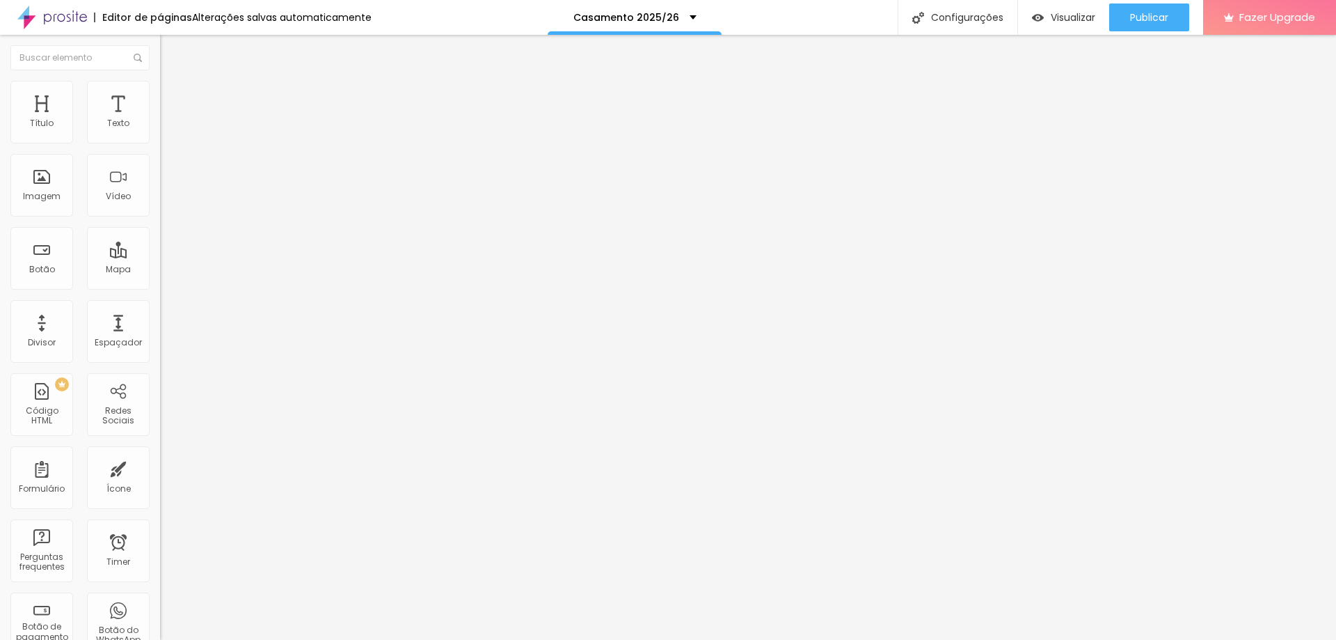
type input "39"
type input "38"
type input "35"
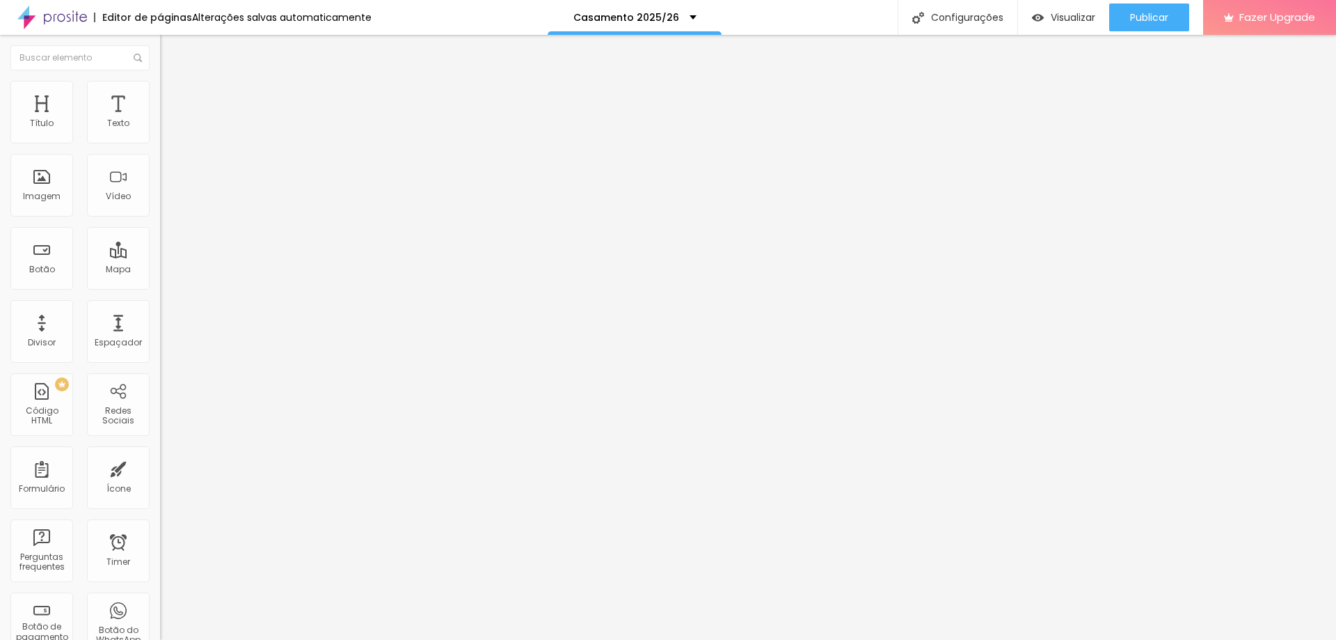
type input "35"
type input "33"
type input "28"
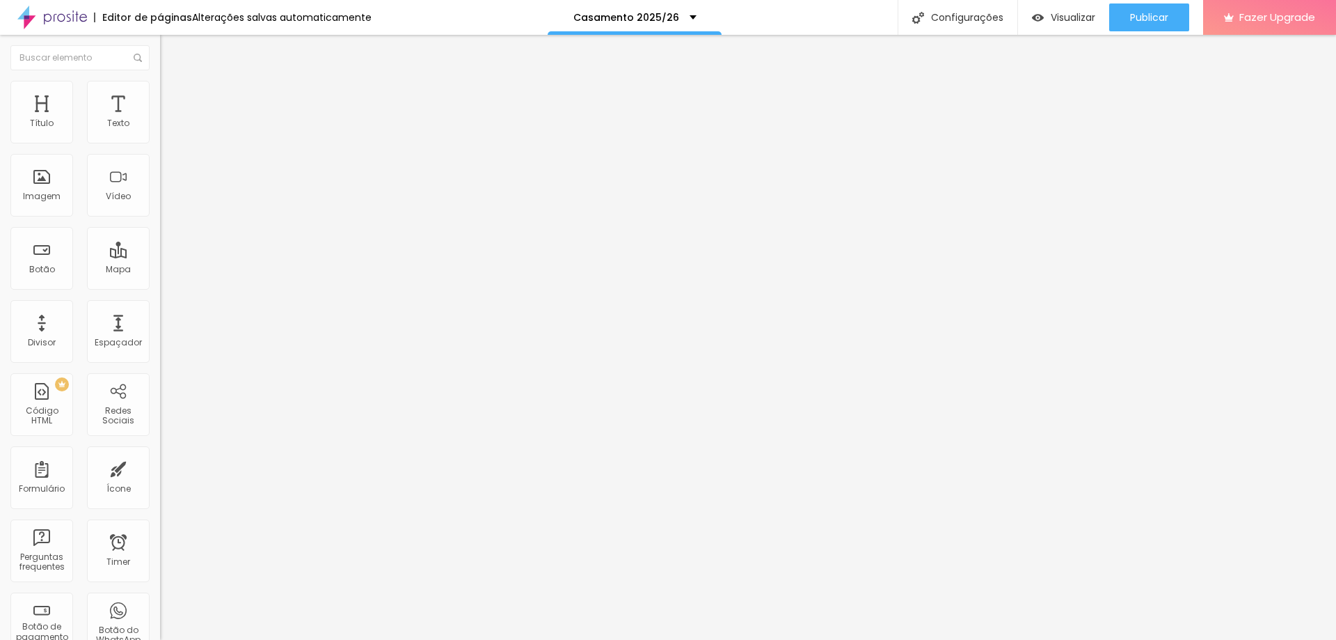
type input "20"
type input "15"
type input "11"
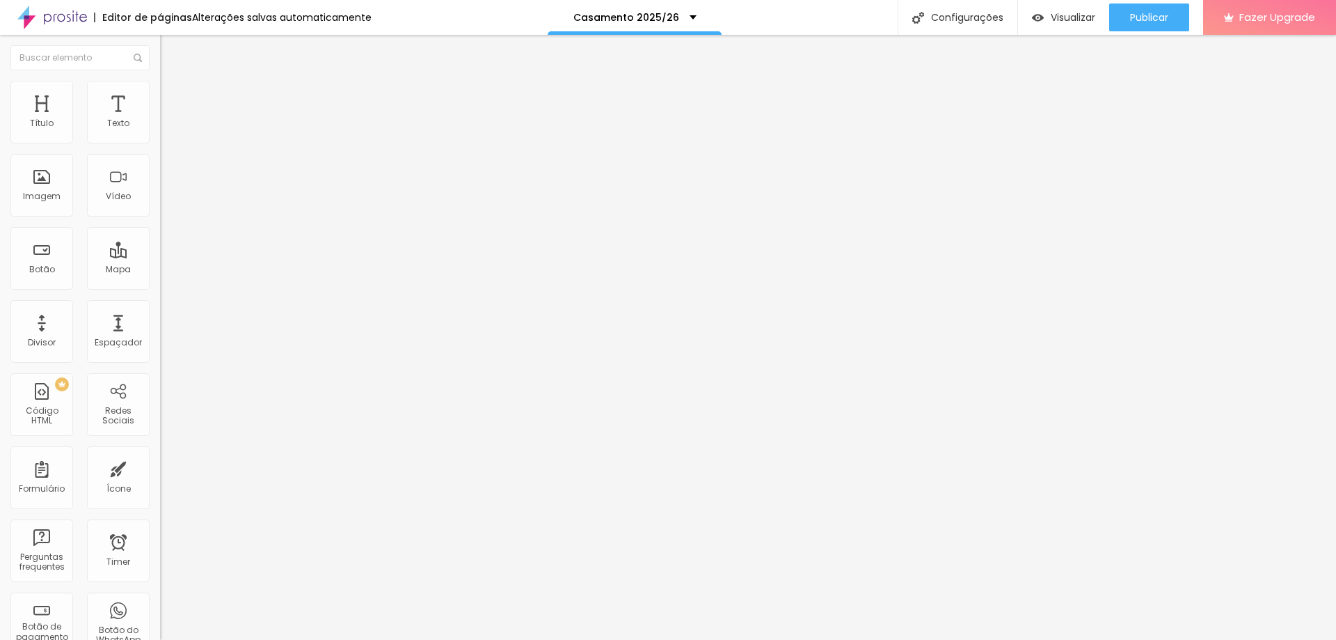
type input "11"
type input "10"
type input "7"
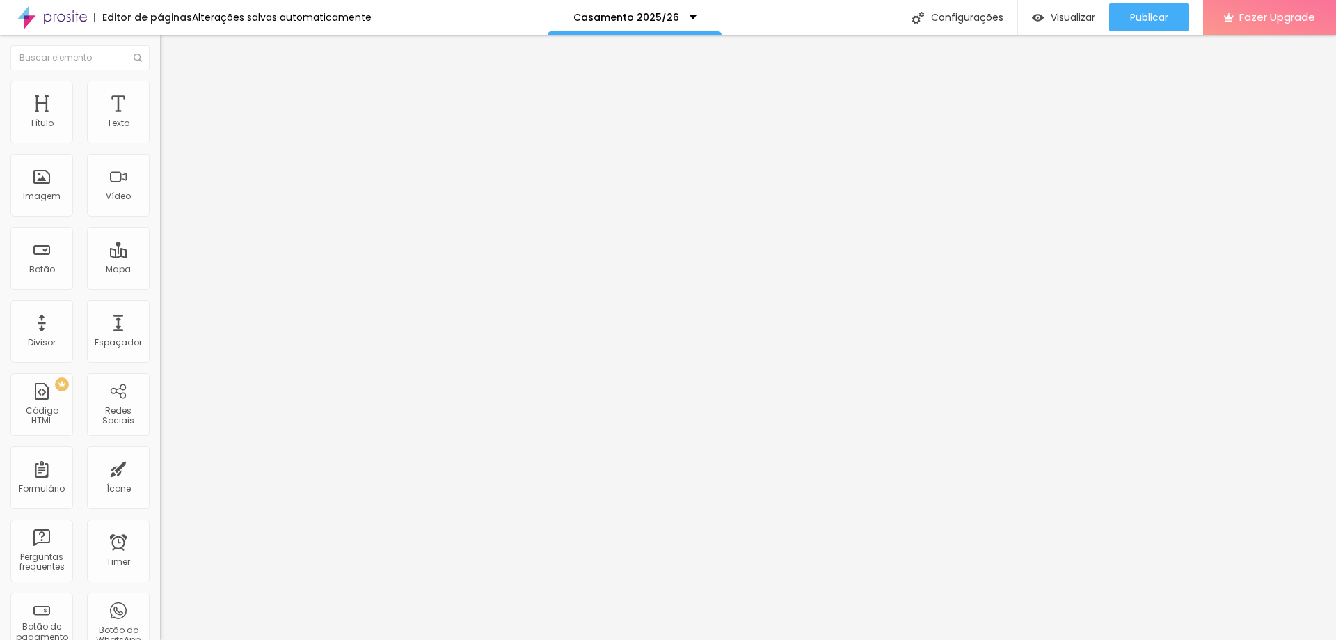
type input "5"
type input "3"
type input "0"
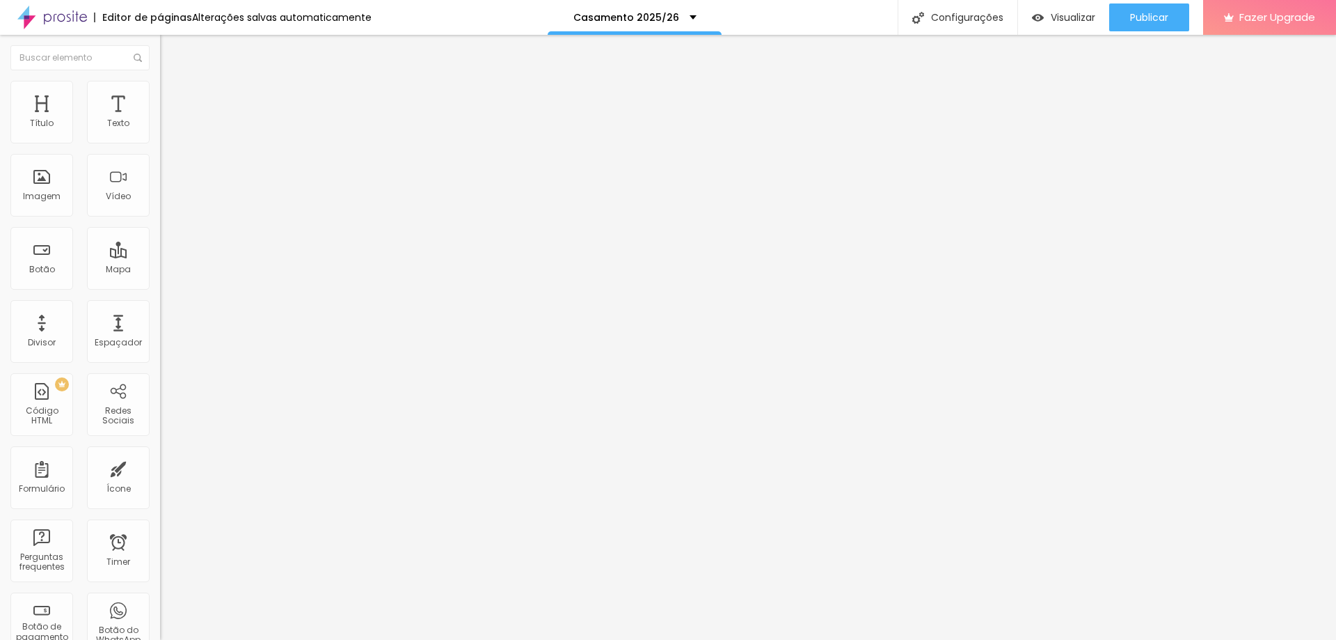
type input "0"
type input "11"
type input "16"
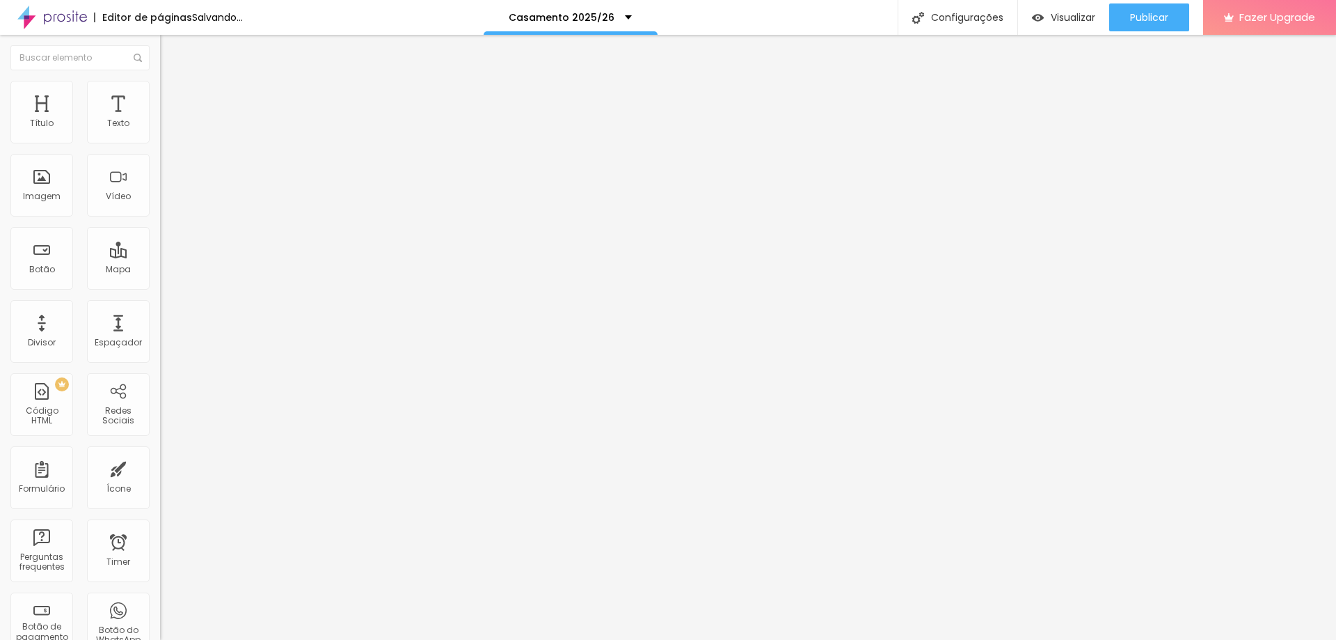
type input "21"
type input "23"
drag, startPoint x: 116, startPoint y: 176, endPoint x: 42, endPoint y: 183, distance: 74.1
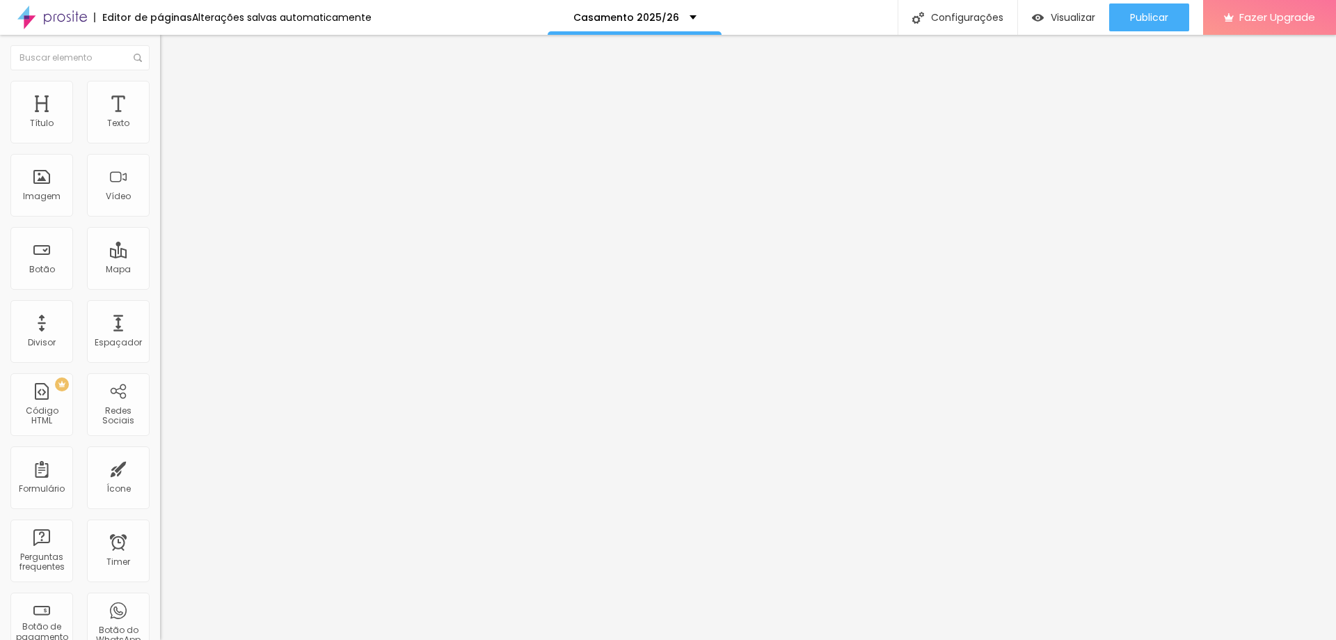
type input "23"
click at [160, 305] on input "range" at bounding box center [205, 310] width 90 height 11
click at [160, 144] on div at bounding box center [240, 138] width 160 height 13
type input "45"
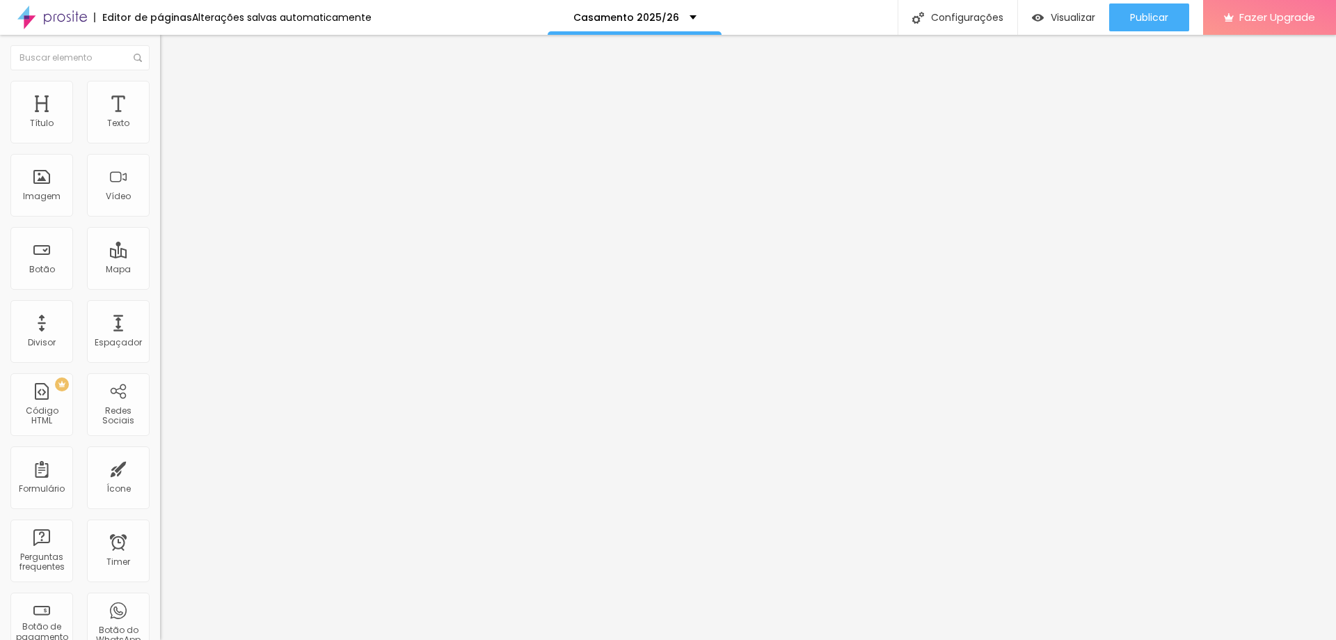
type input "50"
type input "55"
type input "50"
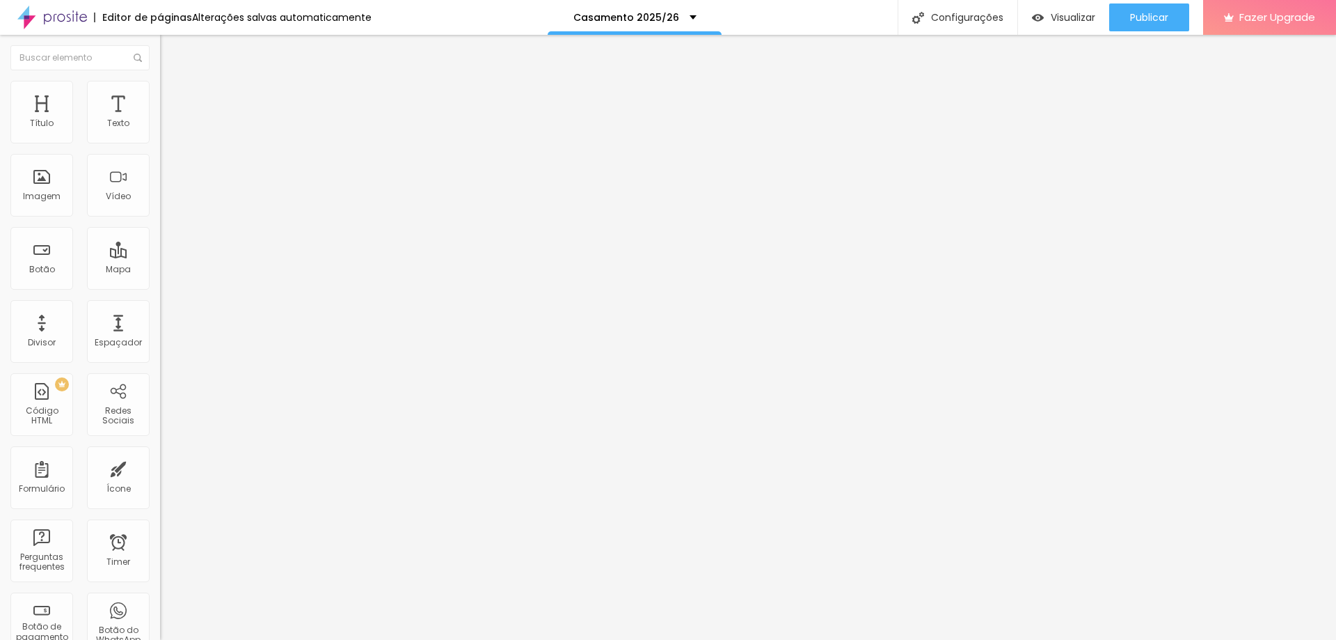
type input "50"
type input "45"
type input "40"
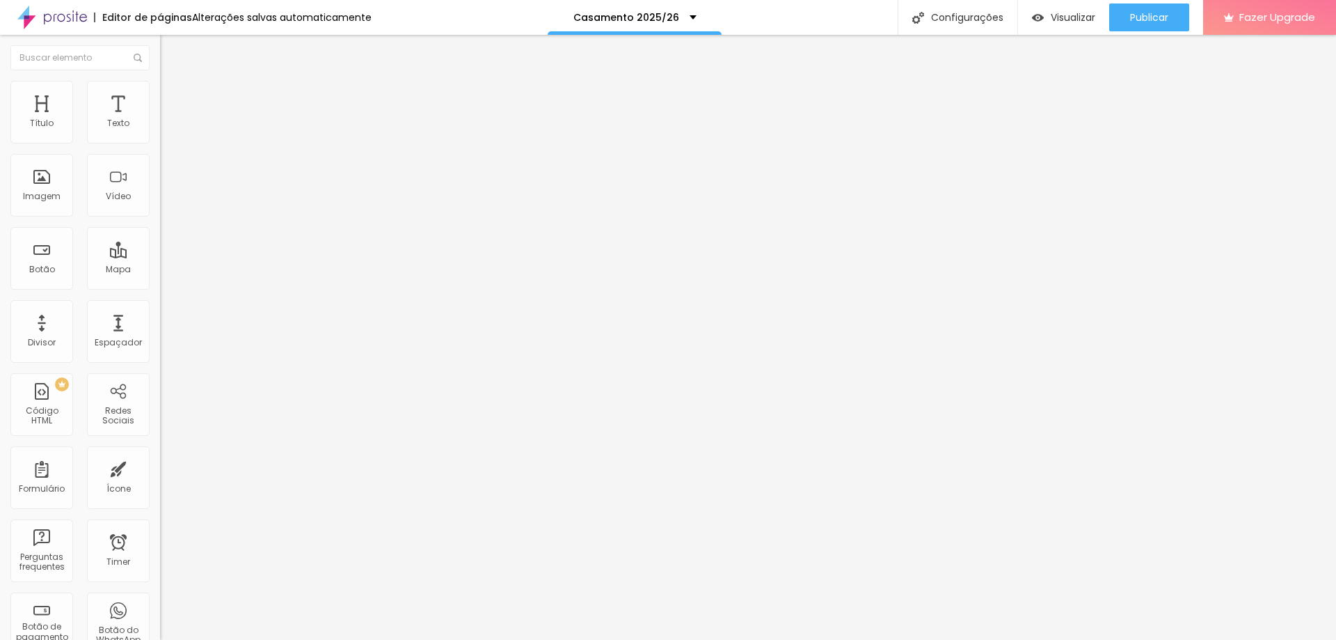
type input "35"
type input "30"
type input "25"
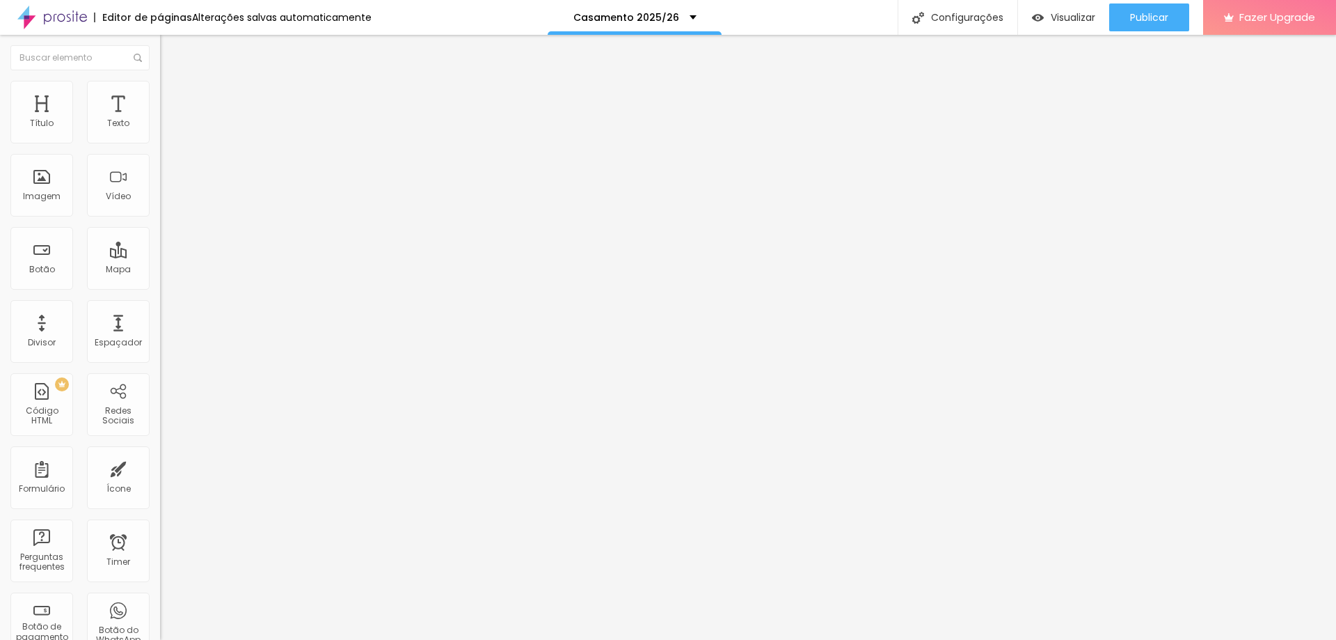
type input "25"
type input "20"
type input "15"
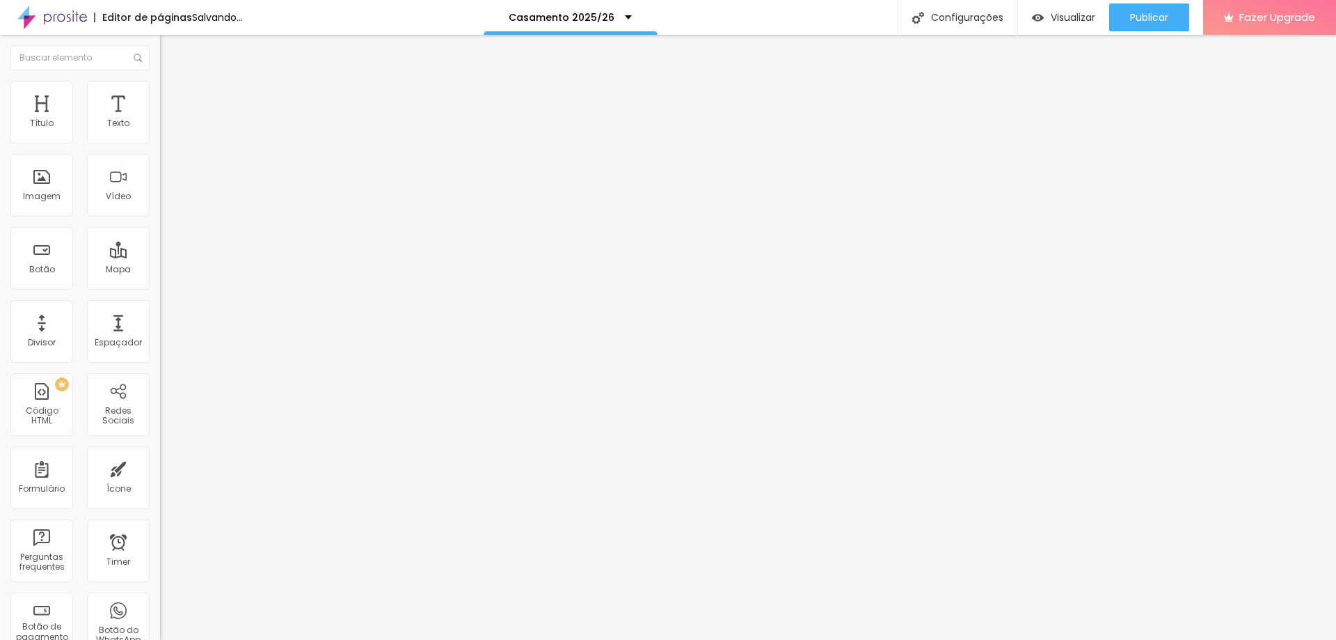
type input "20"
type input "25"
type input "30"
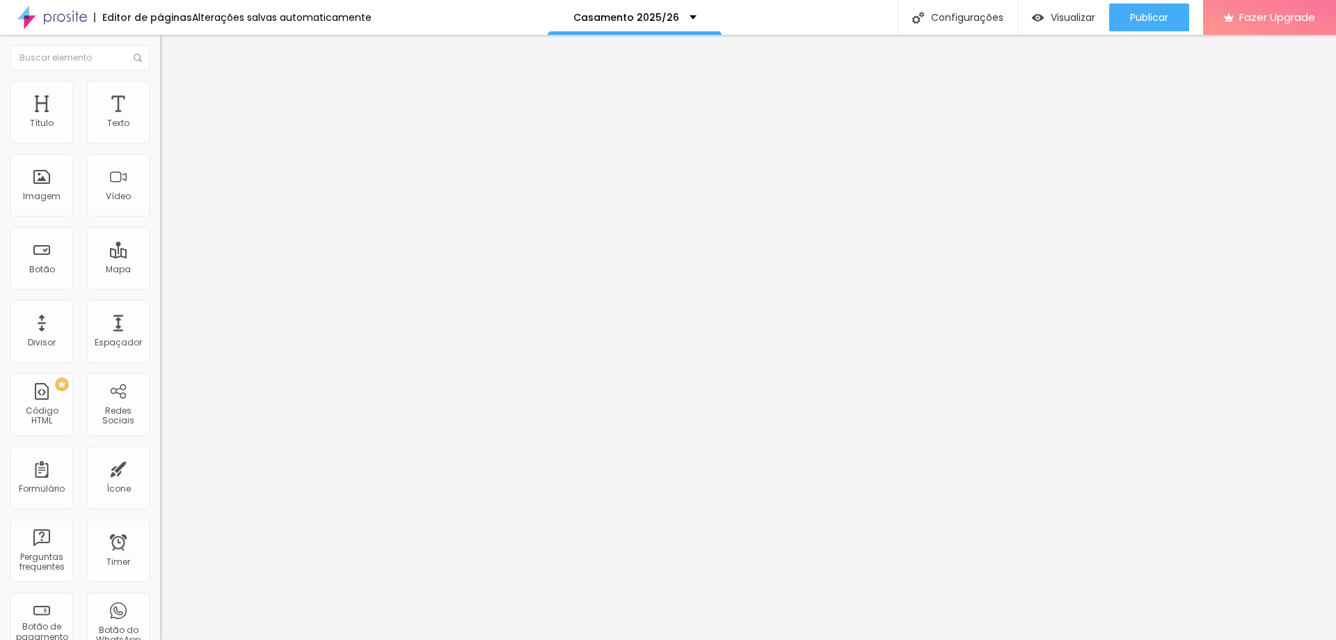
type input "30"
type input "35"
drag, startPoint x: 60, startPoint y: 152, endPoint x: 50, endPoint y: 154, distance: 10.1
type input "35"
click at [160, 143] on input "range" at bounding box center [205, 137] width 90 height 11
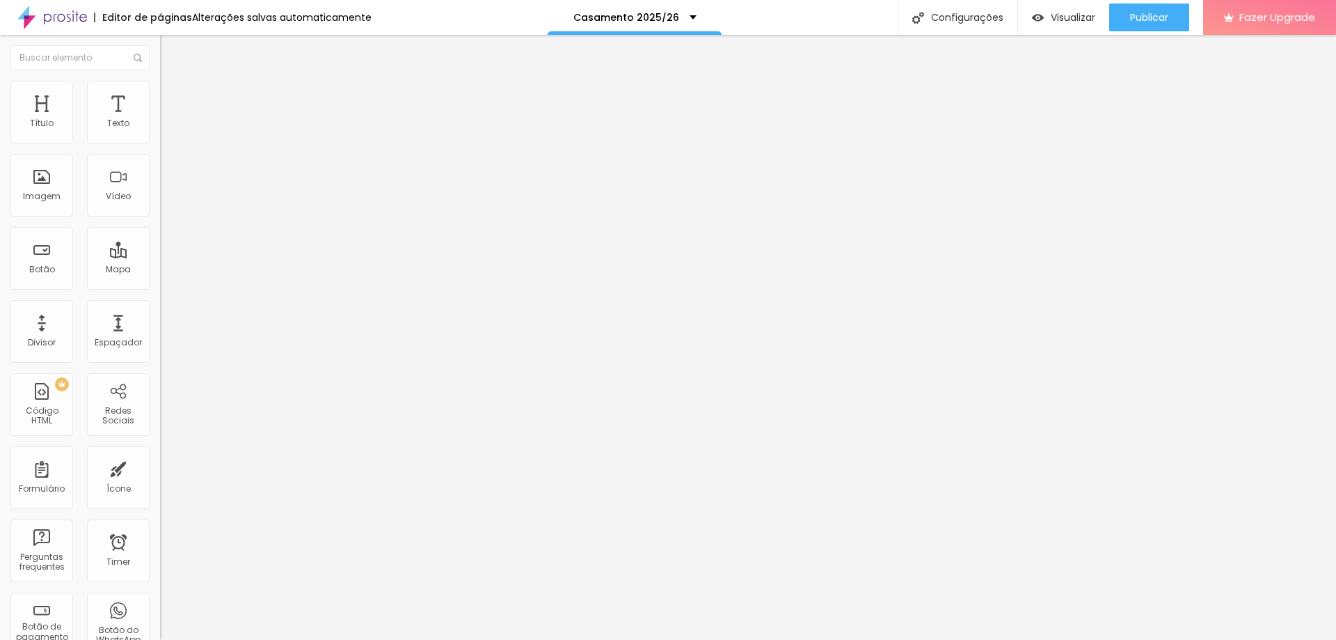
click at [173, 98] on span "Avançado" at bounding box center [196, 104] width 46 height 12
click at [1157, 23] on span "Publicar" at bounding box center [1149, 17] width 38 height 11
click at [160, 92] on li "Estilo" at bounding box center [240, 88] width 160 height 14
type input "40"
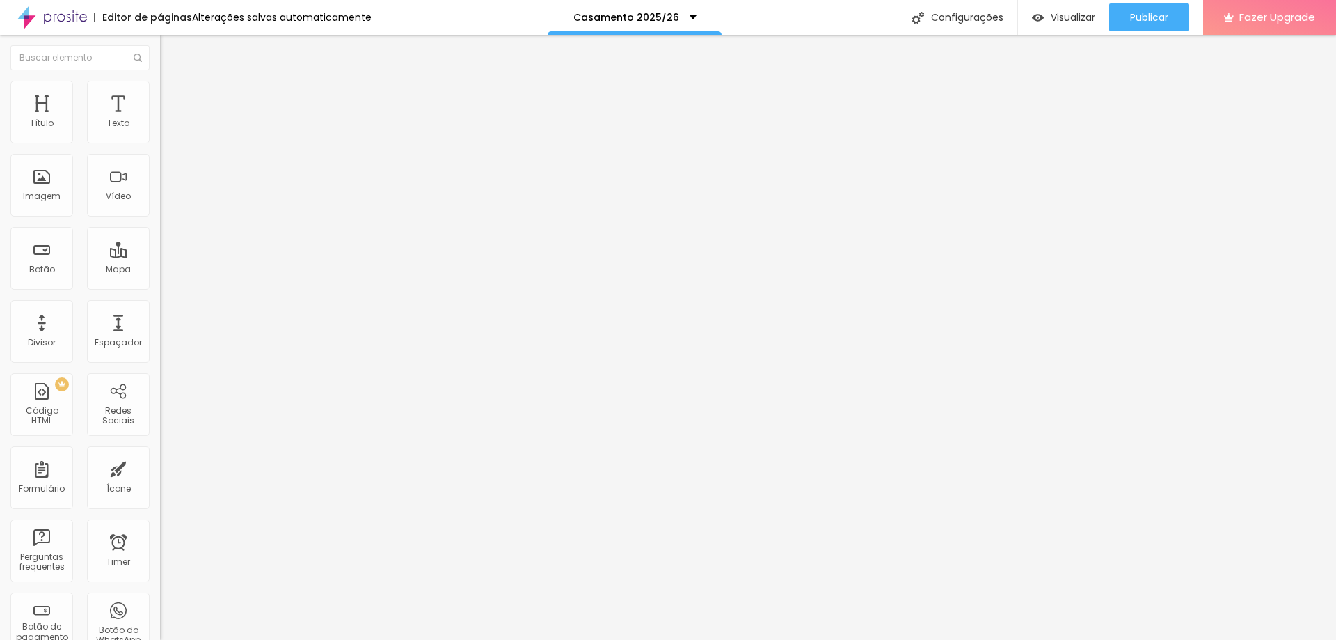
type input "45"
type input "50"
type input "55"
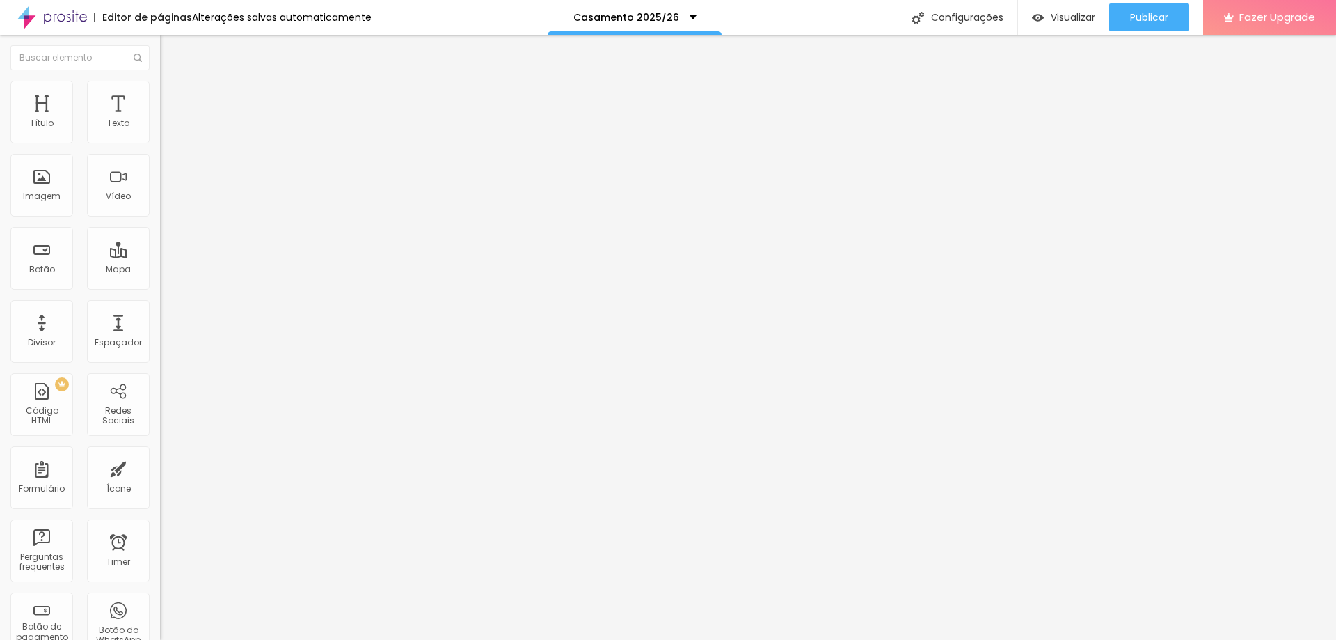
drag, startPoint x: 50, startPoint y: 151, endPoint x: 78, endPoint y: 153, distance: 27.9
type input "55"
click at [160, 143] on input "range" at bounding box center [205, 137] width 90 height 11
click at [1132, 13] on span "Publicar" at bounding box center [1149, 17] width 38 height 11
